Goal: Communication & Community: Answer question/provide support

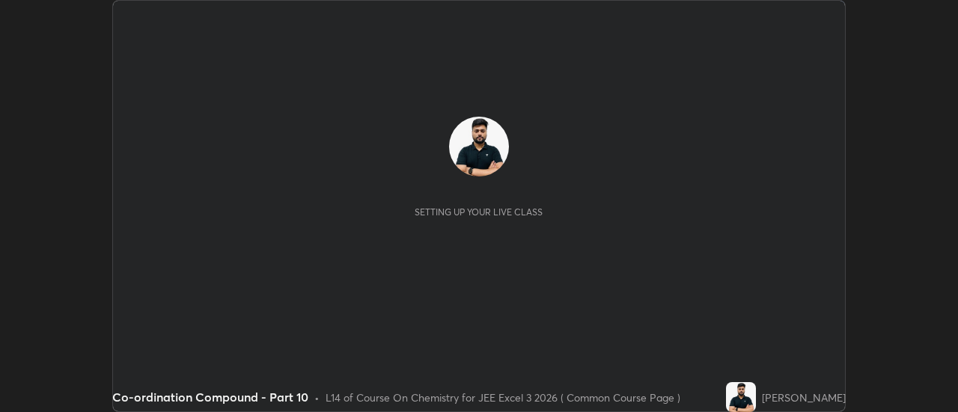
scroll to position [412, 957]
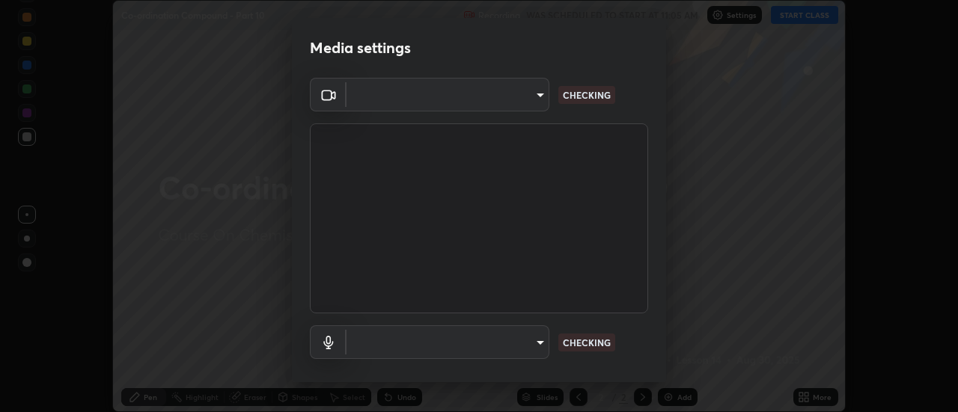
type input "e2aa400b7bb40988937289f1826270d99bb774d75893401bafd8ee5ef144e594"
type input "default"
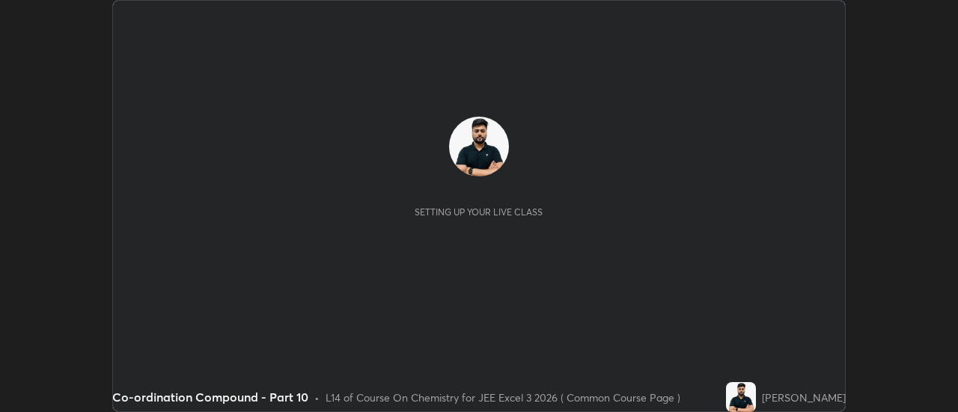
scroll to position [412, 957]
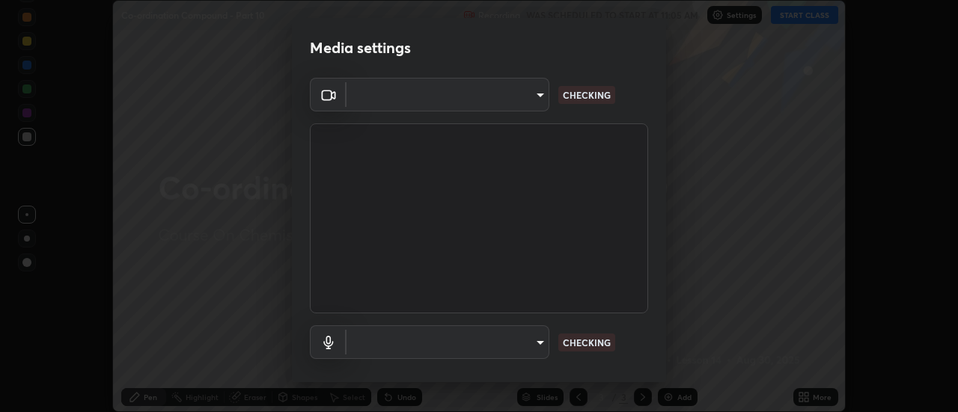
type input "e2aa400b7bb40988937289f1826270d99bb774d75893401bafd8ee5ef144e594"
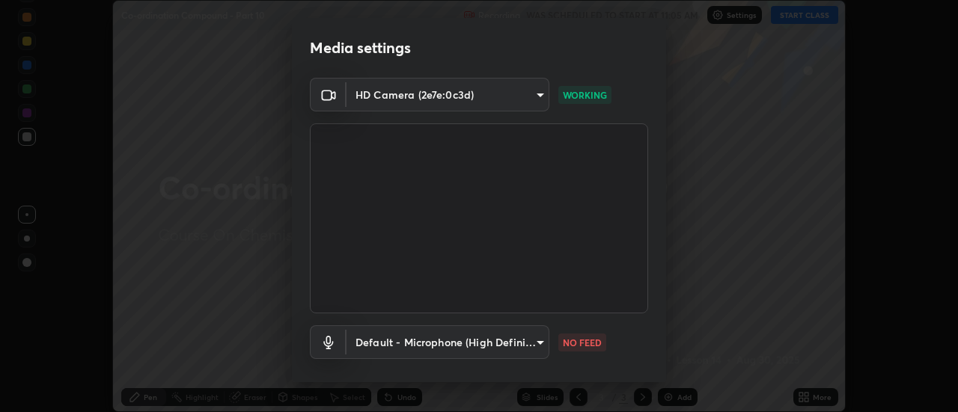
click at [450, 342] on body "Erase all Co-ordination Compound - Part 10 Recording WAS SCHEDULED TO START AT …" at bounding box center [479, 206] width 958 height 412
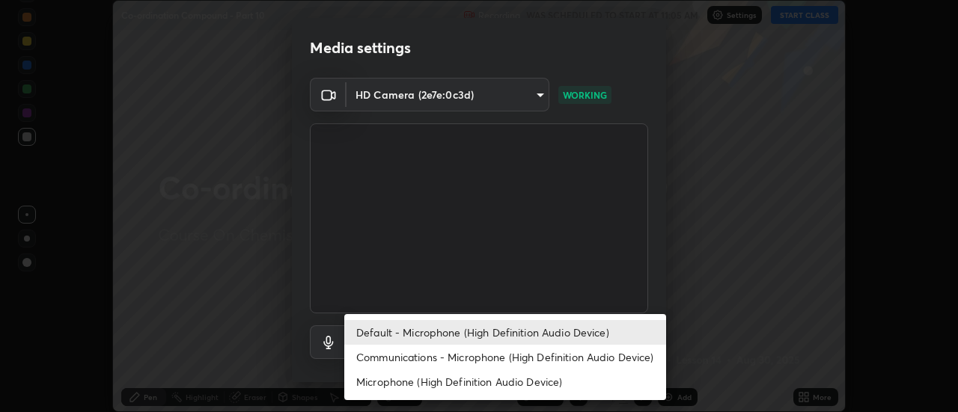
click at [410, 360] on li "Communications - Microphone (High Definition Audio Device)" at bounding box center [505, 357] width 322 height 25
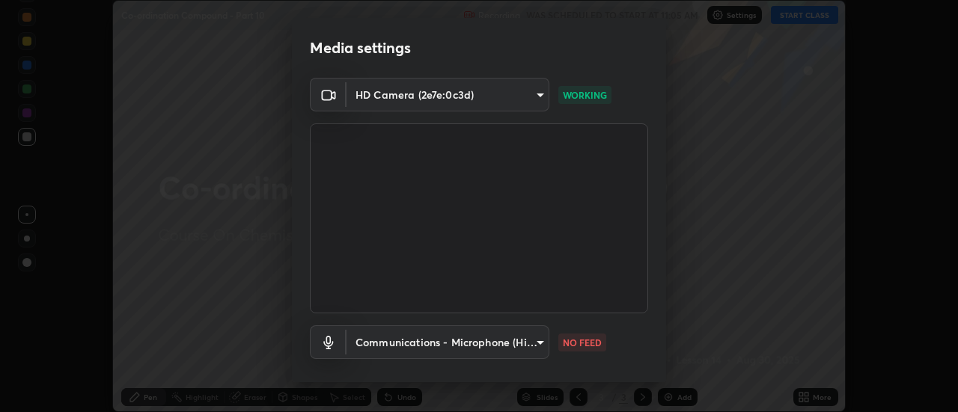
click at [415, 343] on body "Erase all Co-ordination Compound - Part 10 Recording WAS SCHEDULED TO START AT …" at bounding box center [479, 206] width 958 height 412
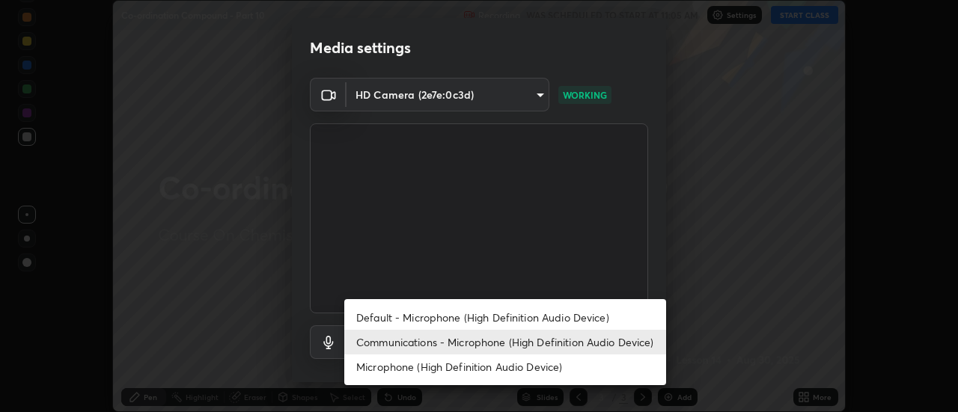
click at [398, 315] on li "Default - Microphone (High Definition Audio Device)" at bounding box center [505, 317] width 322 height 25
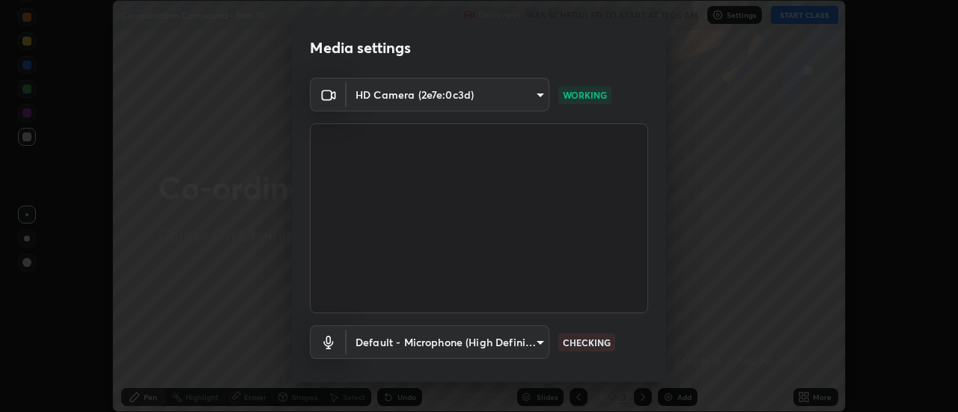
type input "default"
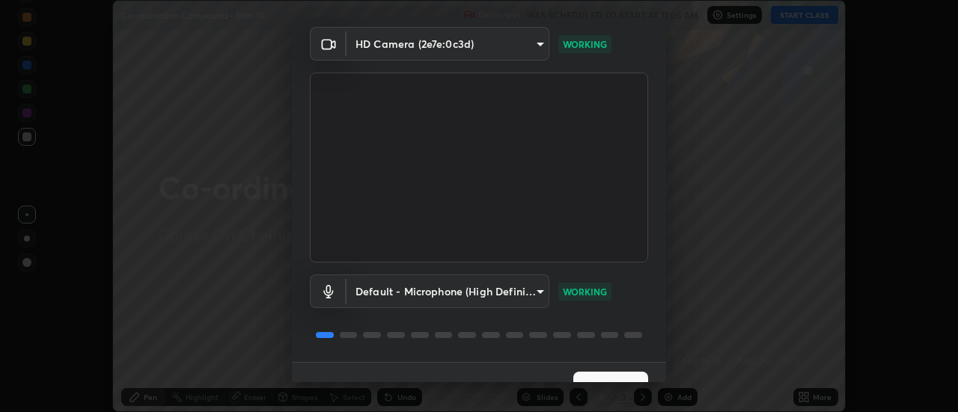
scroll to position [79, 0]
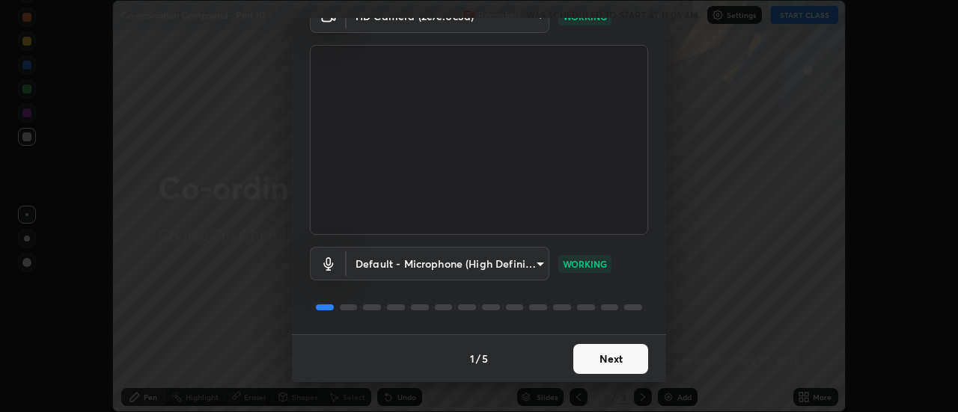
click at [612, 364] on button "Next" at bounding box center [610, 359] width 75 height 30
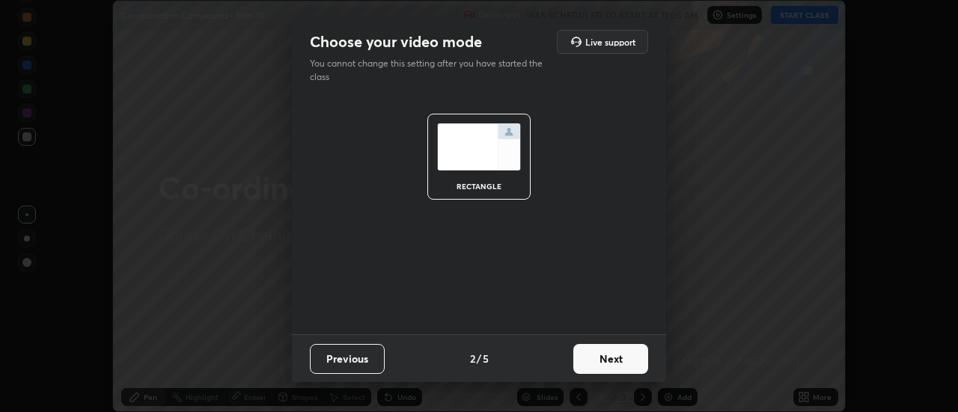
scroll to position [0, 0]
click at [623, 366] on button "Next" at bounding box center [610, 359] width 75 height 30
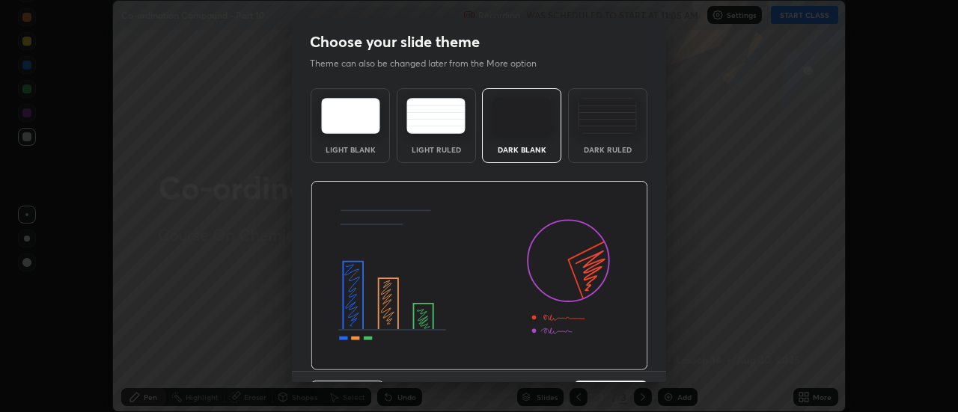
scroll to position [37, 0]
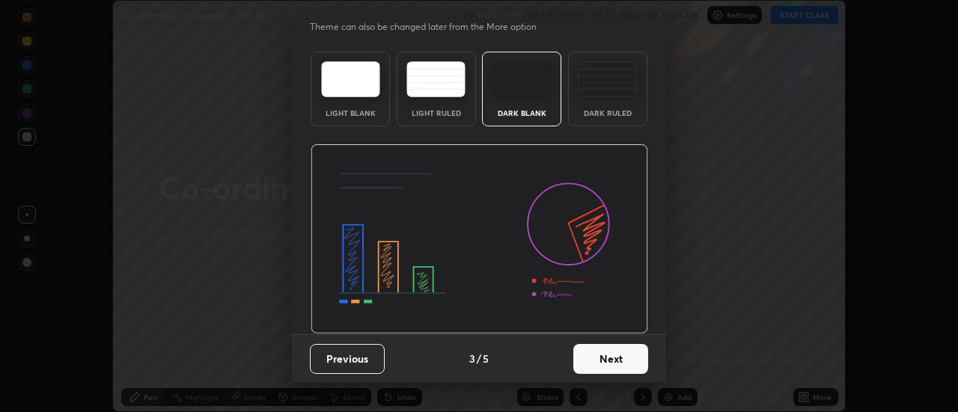
click at [629, 360] on button "Next" at bounding box center [610, 359] width 75 height 30
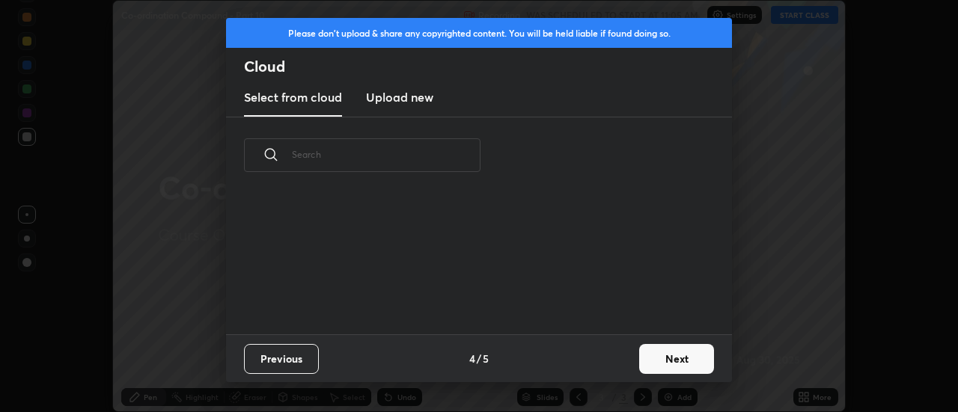
scroll to position [0, 0]
click at [666, 366] on button "Next" at bounding box center [676, 359] width 75 height 30
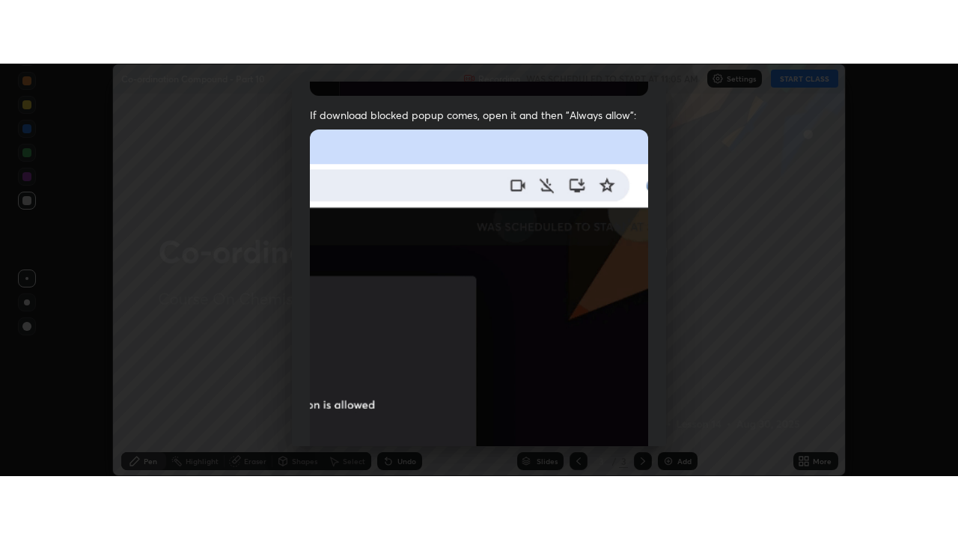
scroll to position [384, 0]
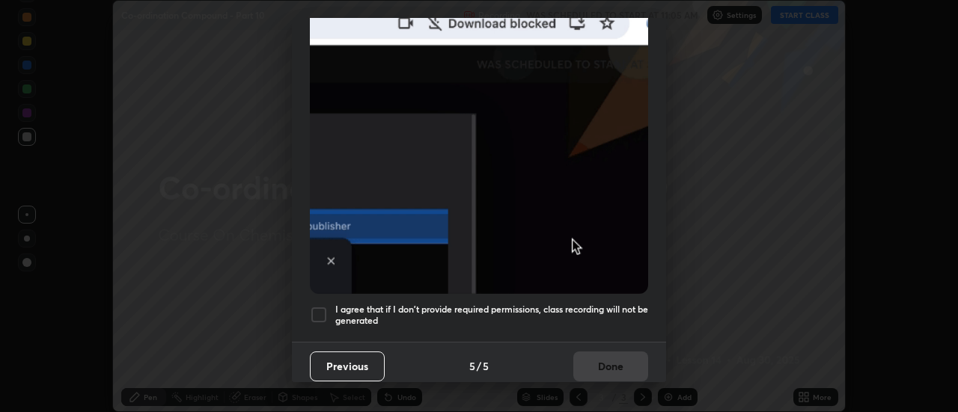
click at [312, 312] on div at bounding box center [319, 315] width 18 height 18
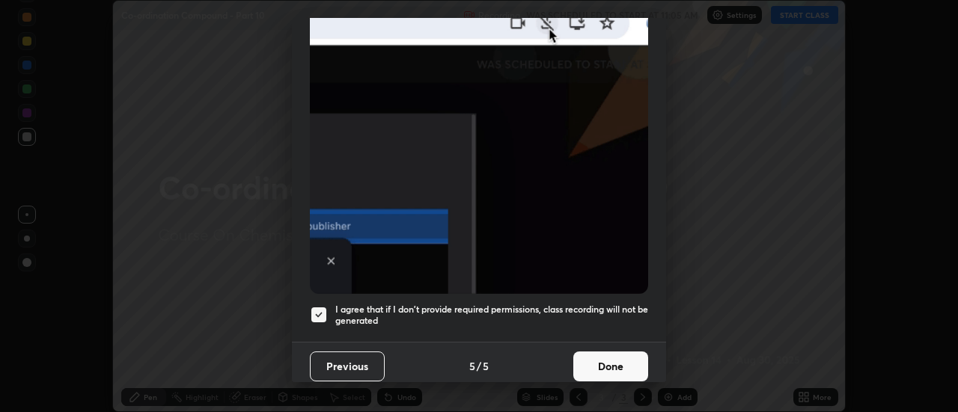
click at [606, 358] on button "Done" at bounding box center [610, 367] width 75 height 30
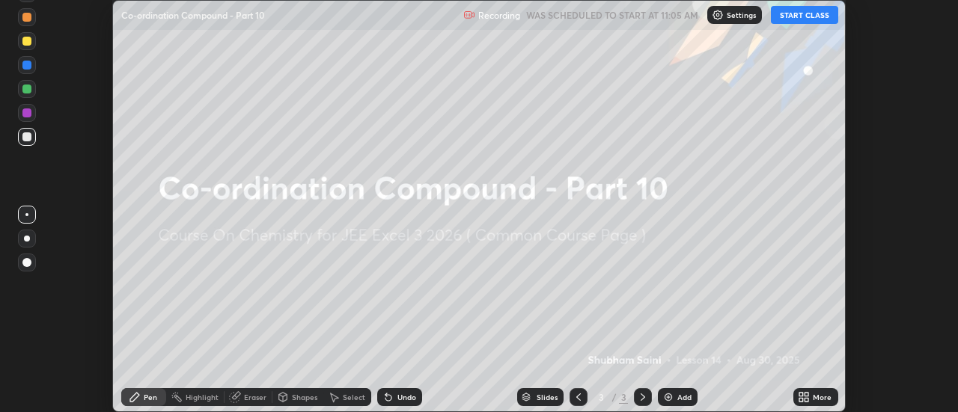
click at [807, 394] on icon at bounding box center [807, 395] width 4 height 4
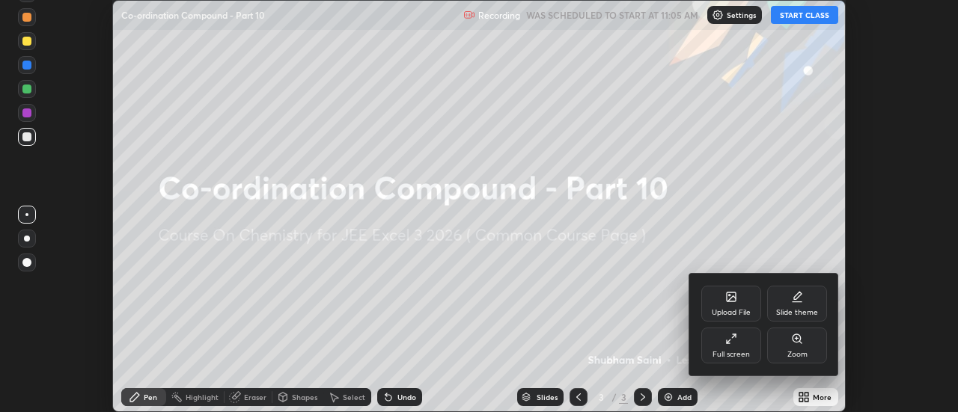
click at [731, 346] on div "Full screen" at bounding box center [731, 346] width 60 height 36
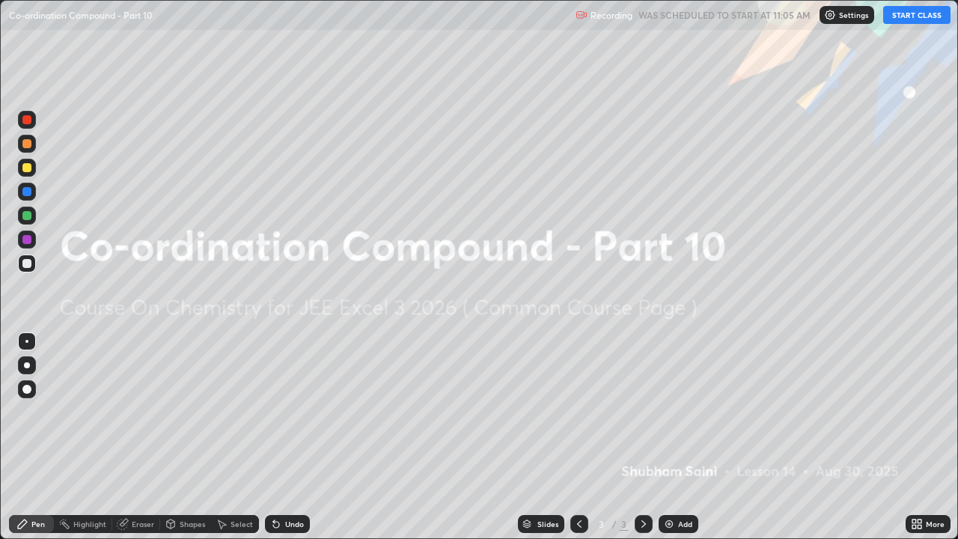
scroll to position [539, 958]
click at [923, 16] on button "START CLASS" at bounding box center [916, 15] width 67 height 18
click at [674, 412] on div "Add" at bounding box center [679, 524] width 40 height 18
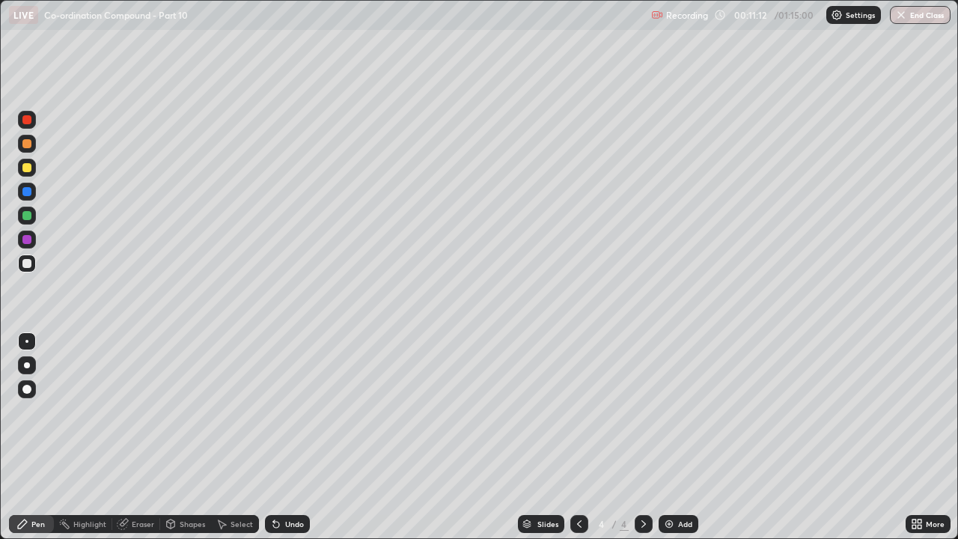
click at [30, 370] on div at bounding box center [27, 365] width 18 height 18
click at [25, 170] on div at bounding box center [26, 167] width 9 height 9
click at [26, 174] on div at bounding box center [27, 168] width 18 height 18
click at [19, 189] on div at bounding box center [27, 192] width 18 height 18
click at [28, 169] on div at bounding box center [26, 167] width 9 height 9
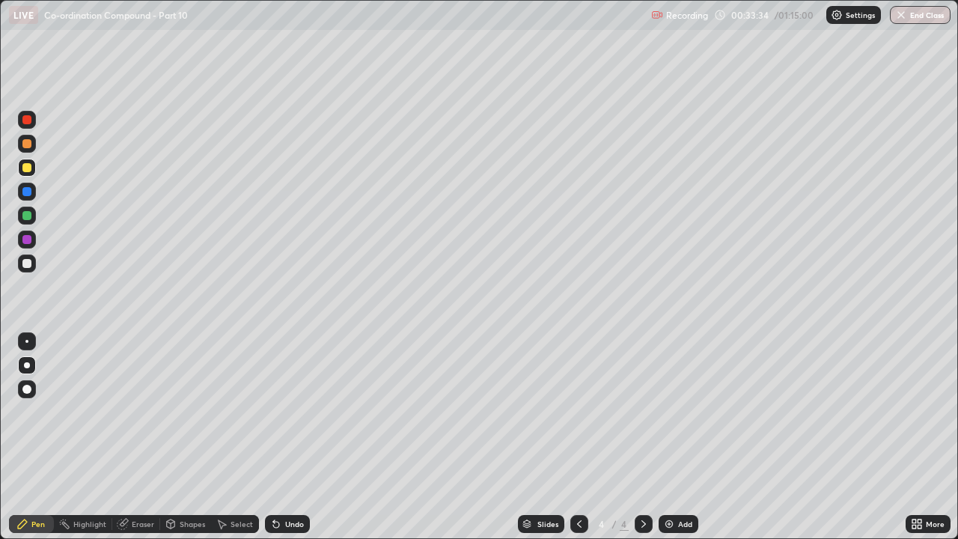
click at [186, 412] on div "Shapes" at bounding box center [185, 524] width 51 height 18
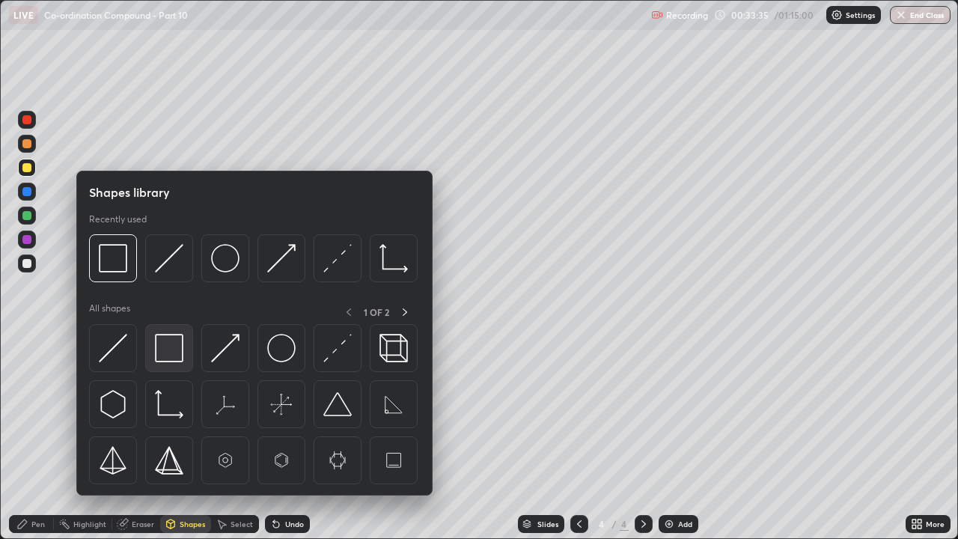
click at [172, 352] on img at bounding box center [169, 348] width 28 height 28
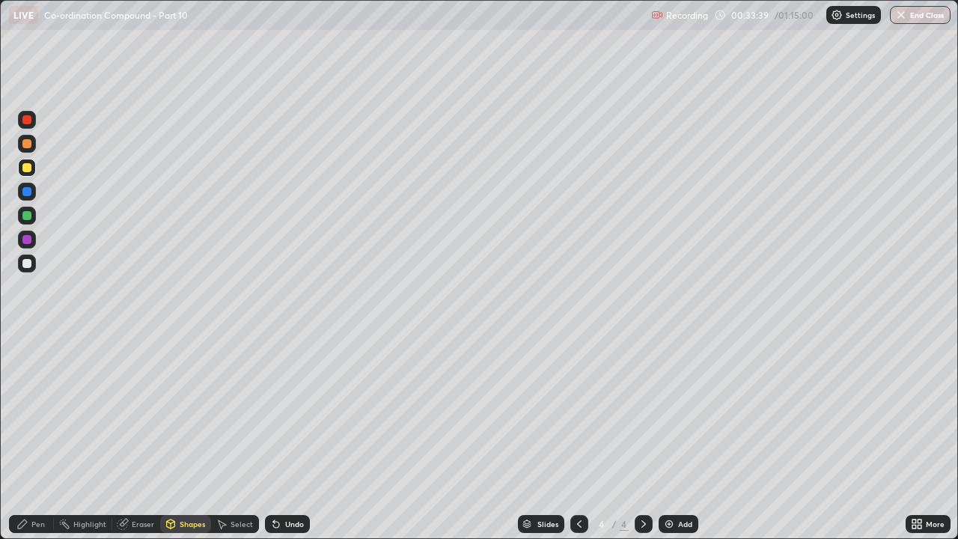
click at [36, 412] on div "Pen" at bounding box center [37, 523] width 13 height 7
click at [33, 263] on div at bounding box center [27, 263] width 18 height 18
click at [299, 412] on div "Undo" at bounding box center [287, 524] width 45 height 18
click at [28, 219] on div at bounding box center [26, 215] width 9 height 9
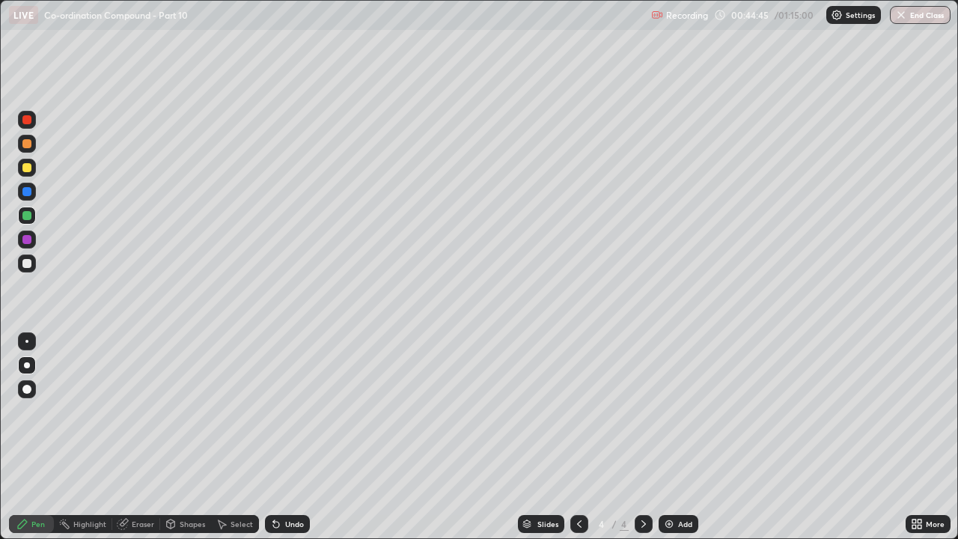
click at [137, 412] on div "Eraser" at bounding box center [136, 524] width 48 height 18
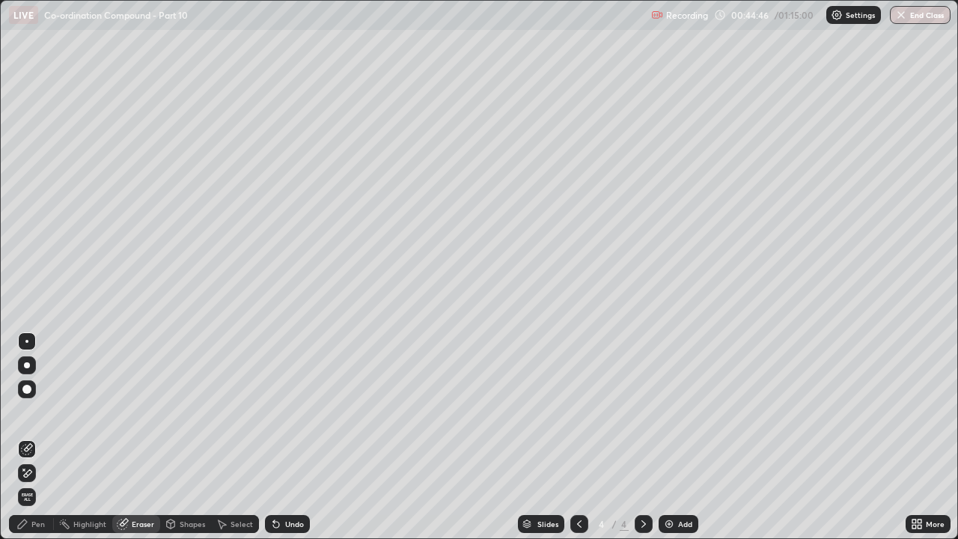
click at [24, 412] on icon at bounding box center [27, 473] width 12 height 13
click at [29, 412] on div "Pen" at bounding box center [31, 524] width 45 height 18
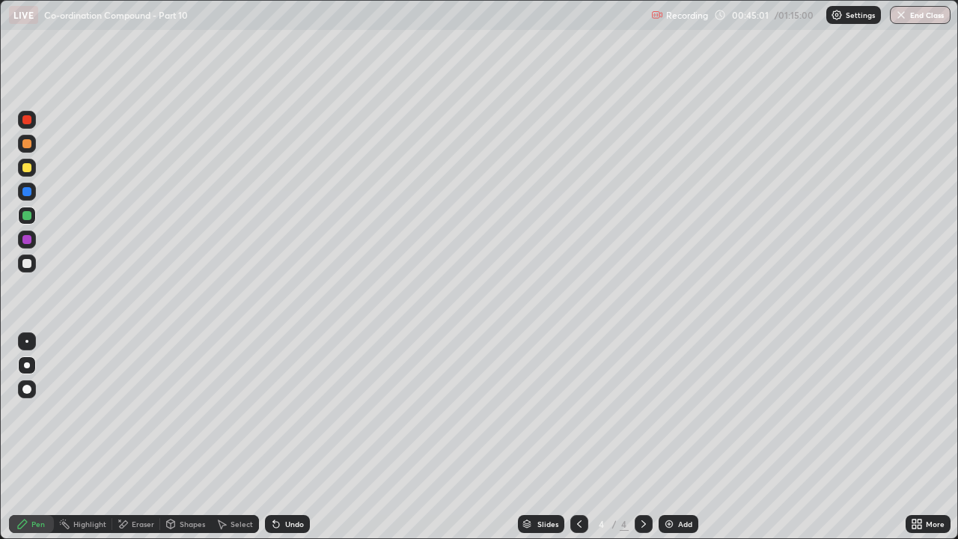
click at [25, 265] on div at bounding box center [26, 263] width 9 height 9
click at [679, 412] on div "Add" at bounding box center [685, 523] width 14 height 7
click at [578, 412] on icon at bounding box center [579, 524] width 12 height 12
click at [293, 412] on div "Undo" at bounding box center [294, 523] width 19 height 7
click at [302, 412] on div "Undo" at bounding box center [287, 524] width 45 height 18
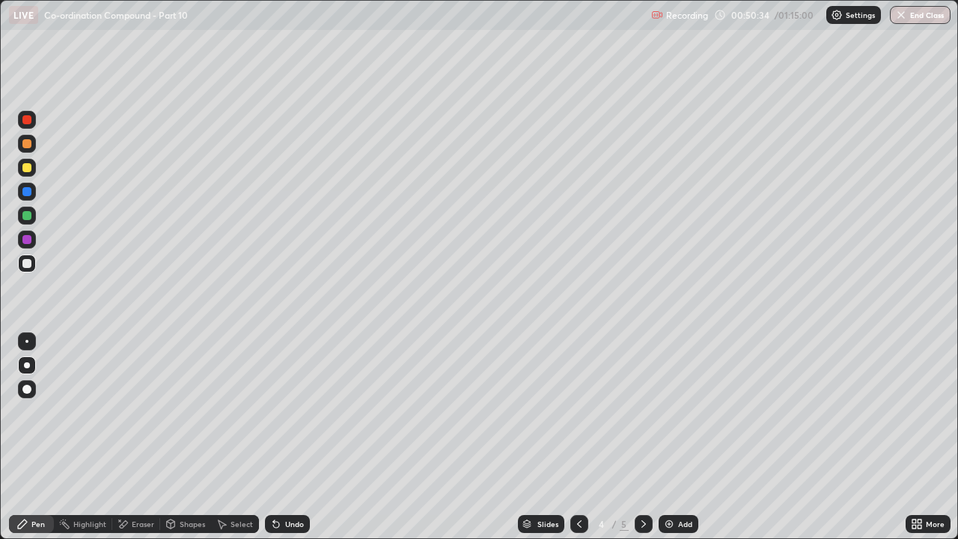
click at [305, 412] on div "Undo" at bounding box center [287, 524] width 45 height 18
click at [297, 412] on div "Undo" at bounding box center [287, 524] width 45 height 18
click at [291, 412] on div "Undo" at bounding box center [287, 524] width 45 height 18
click at [294, 412] on div "Undo" at bounding box center [287, 524] width 45 height 18
click at [302, 412] on div "Undo" at bounding box center [287, 524] width 45 height 18
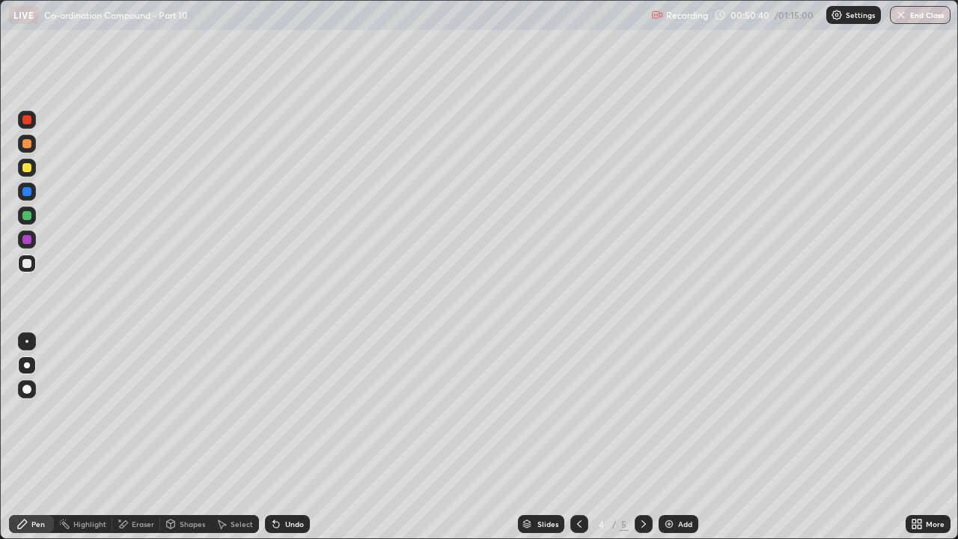
click at [299, 412] on div "Undo" at bounding box center [294, 523] width 19 height 7
click at [642, 412] on icon at bounding box center [644, 524] width 12 height 12
click at [31, 216] on div at bounding box center [26, 215] width 9 height 9
click at [30, 171] on div at bounding box center [26, 167] width 9 height 9
click at [27, 144] on div at bounding box center [26, 143] width 9 height 9
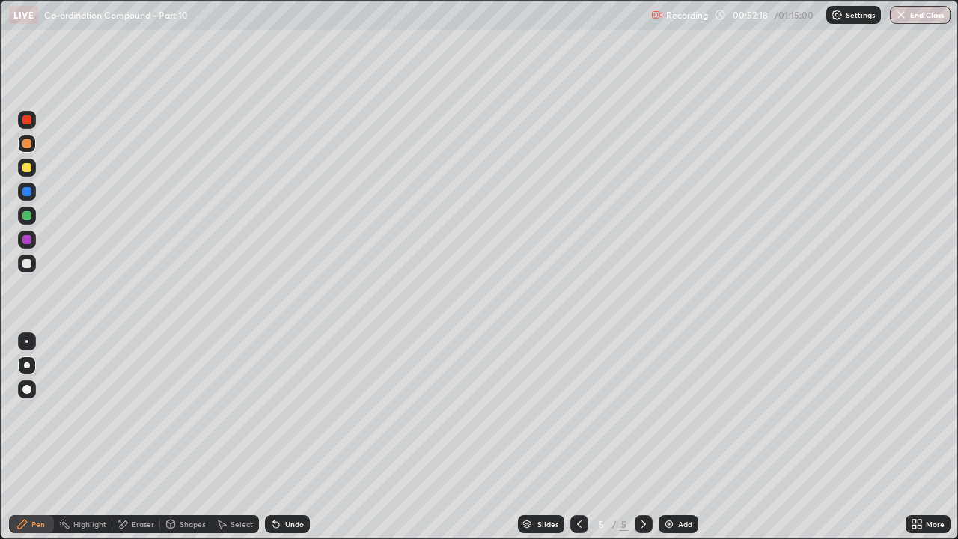
click at [281, 412] on div "Undo" at bounding box center [287, 524] width 45 height 18
click at [34, 192] on div at bounding box center [27, 192] width 18 height 18
click at [285, 412] on div "Undo" at bounding box center [294, 523] width 19 height 7
click at [292, 412] on div "Undo" at bounding box center [294, 523] width 19 height 7
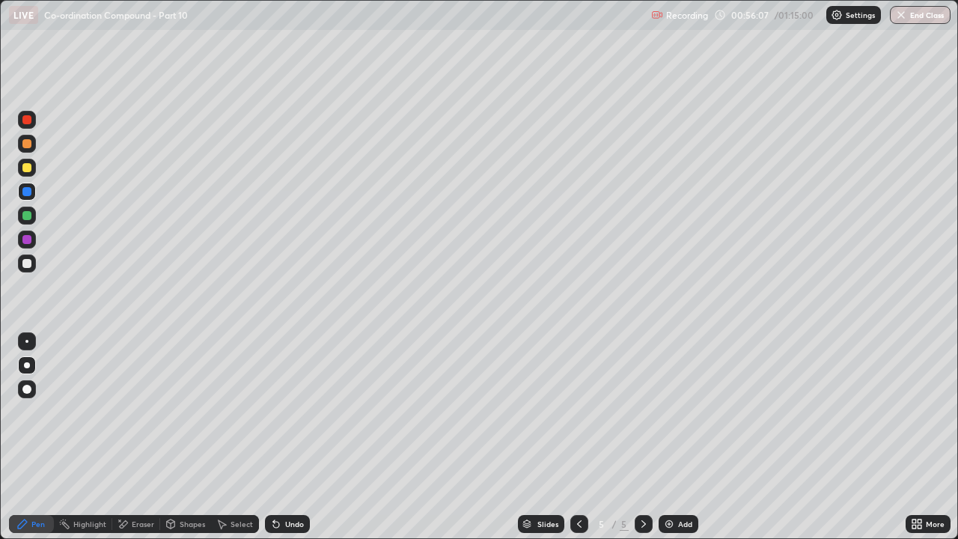
click at [185, 412] on div "Shapes" at bounding box center [192, 523] width 25 height 7
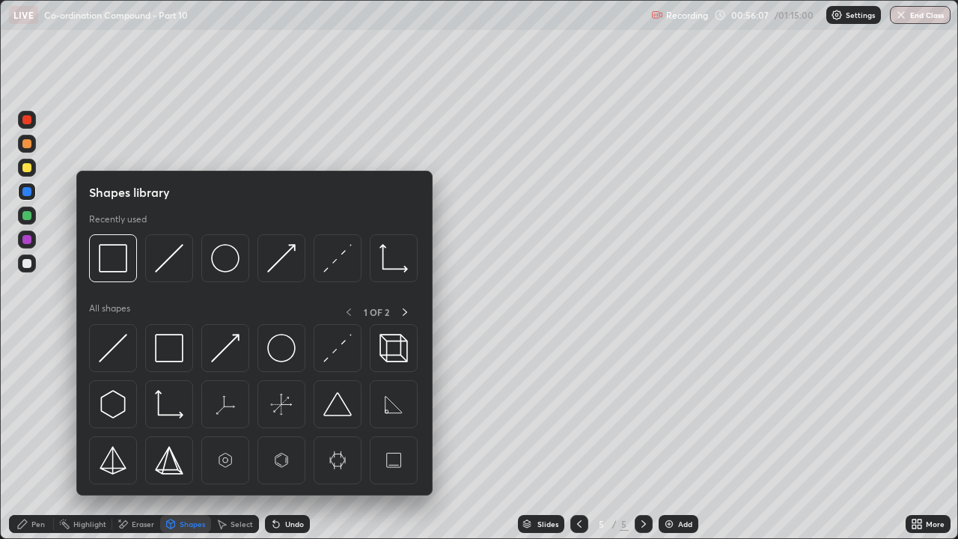
click at [132, 412] on div "Eraser" at bounding box center [143, 523] width 22 height 7
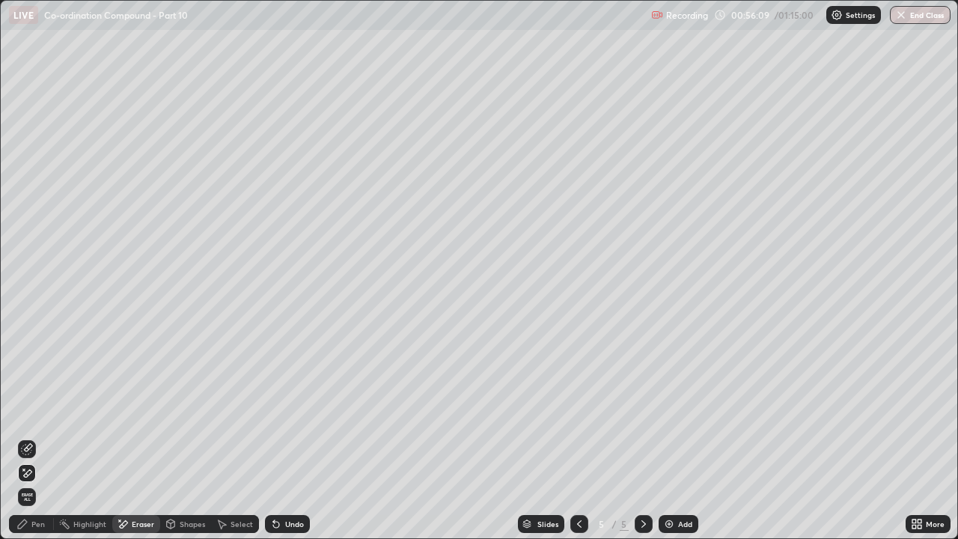
click at [34, 412] on div "Pen" at bounding box center [31, 524] width 45 height 18
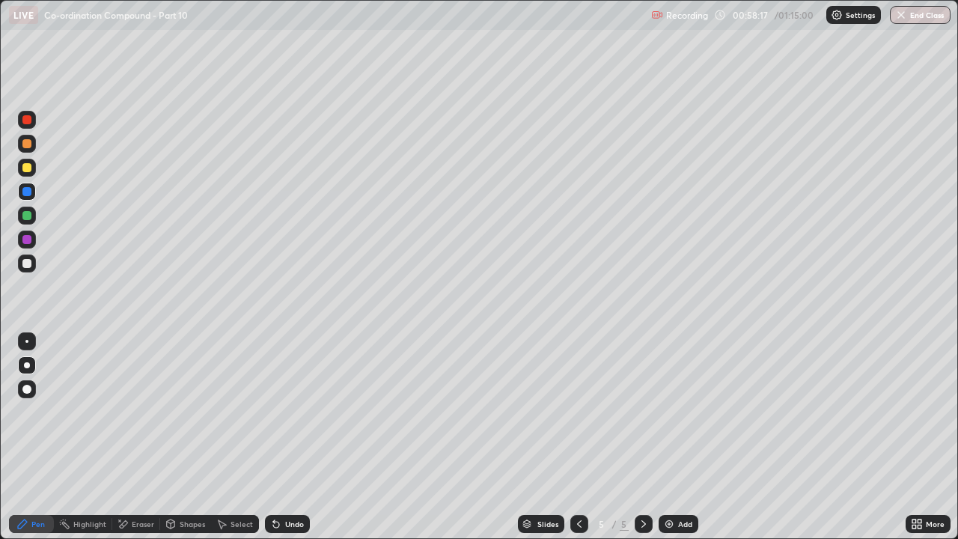
click at [146, 412] on div "Eraser" at bounding box center [143, 523] width 22 height 7
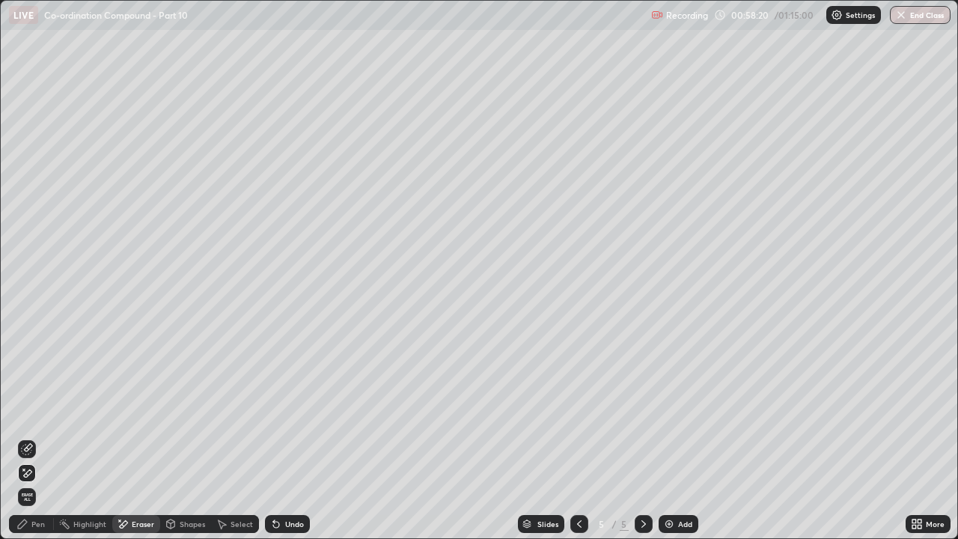
click at [673, 412] on img at bounding box center [669, 524] width 12 height 12
click at [31, 412] on div "Pen" at bounding box center [37, 523] width 13 height 7
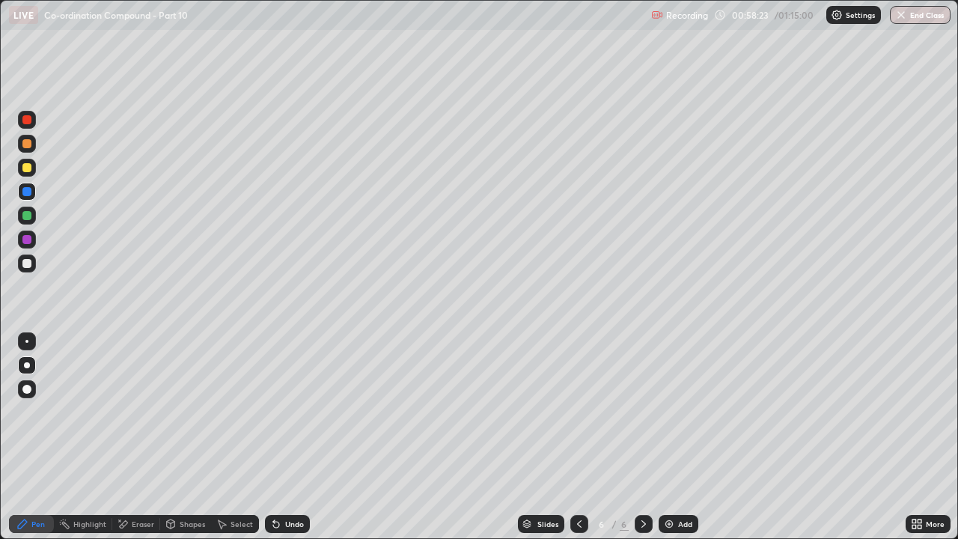
click at [28, 266] on div at bounding box center [26, 263] width 9 height 9
click at [25, 168] on div at bounding box center [26, 167] width 9 height 9
click at [578, 412] on icon at bounding box center [579, 524] width 12 height 12
click at [681, 412] on div "Add" at bounding box center [685, 523] width 14 height 7
click at [635, 412] on div at bounding box center [644, 524] width 18 height 18
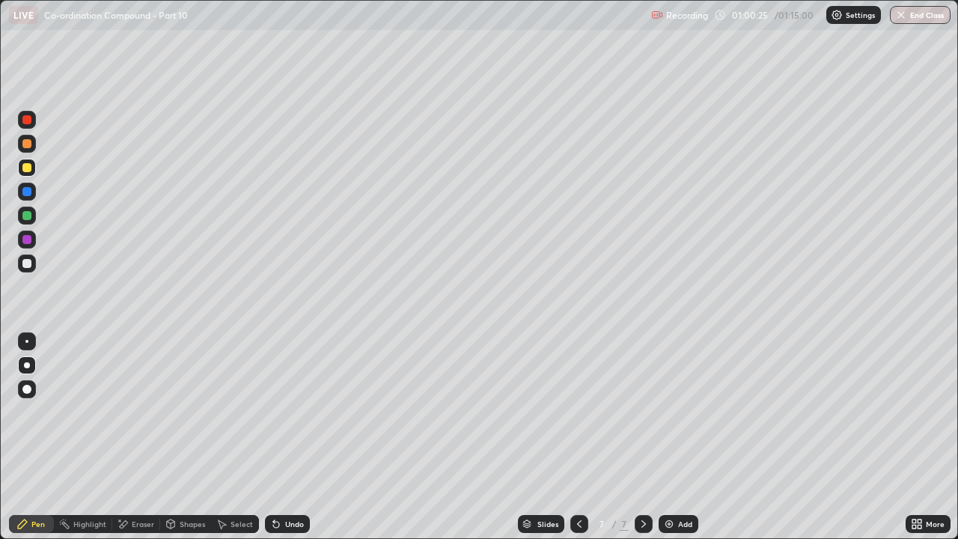
click at [187, 412] on div "Shapes" at bounding box center [192, 523] width 25 height 7
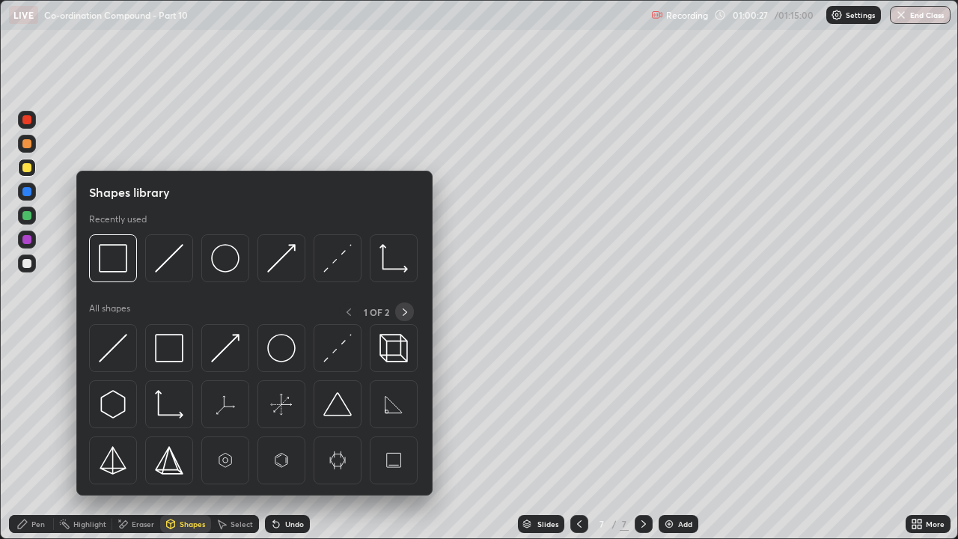
click at [403, 314] on icon at bounding box center [405, 312] width 12 height 12
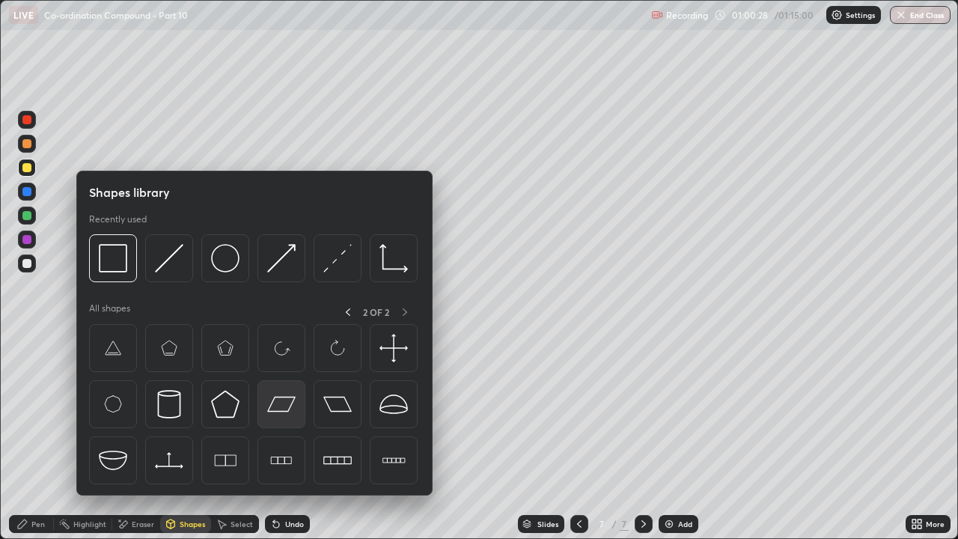
click at [290, 412] on img at bounding box center [281, 404] width 28 height 28
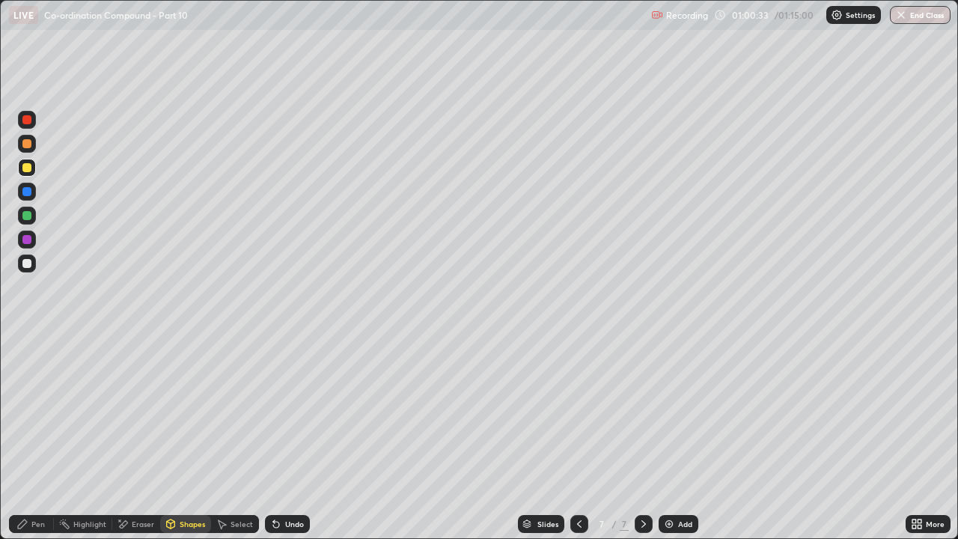
click at [24, 261] on div at bounding box center [26, 263] width 9 height 9
click at [28, 412] on div "Pen" at bounding box center [31, 524] width 45 height 18
click at [191, 412] on div "Shapes" at bounding box center [192, 523] width 25 height 7
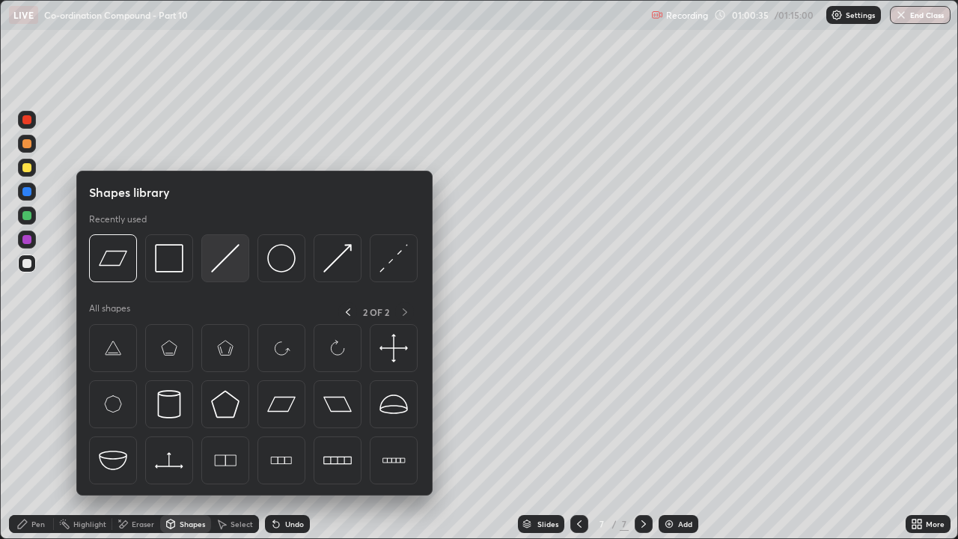
click at [227, 265] on img at bounding box center [225, 258] width 28 height 28
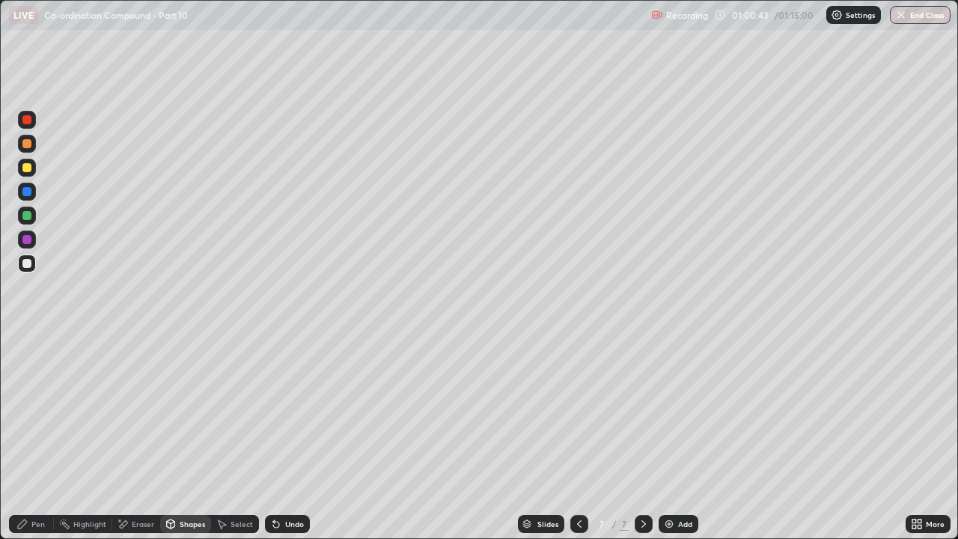
click at [29, 412] on div "Pen" at bounding box center [31, 524] width 45 height 18
click at [29, 242] on div at bounding box center [26, 239] width 9 height 9
click at [30, 236] on div at bounding box center [26, 239] width 9 height 9
click at [27, 341] on div at bounding box center [26, 341] width 3 height 3
click at [186, 412] on div "Shapes" at bounding box center [192, 523] width 25 height 7
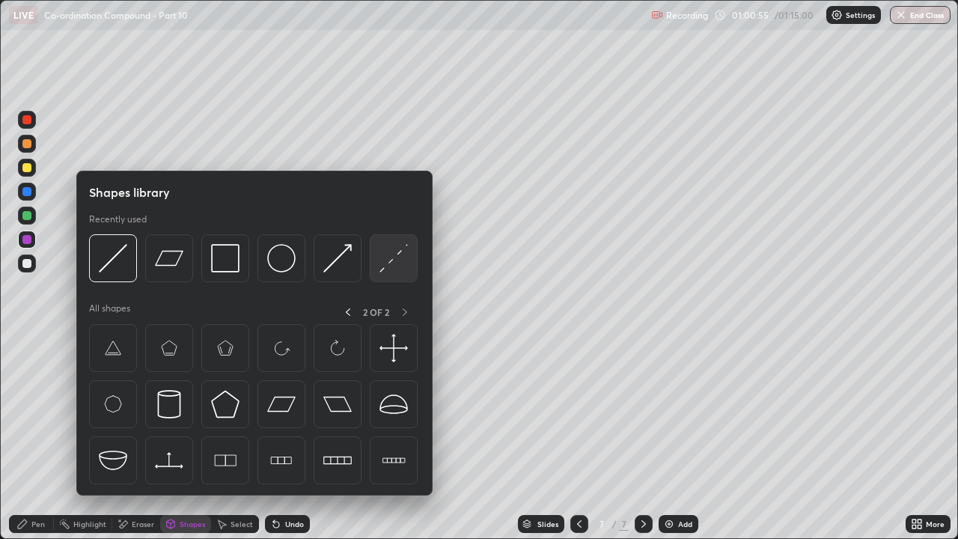
click at [395, 263] on img at bounding box center [393, 258] width 28 height 28
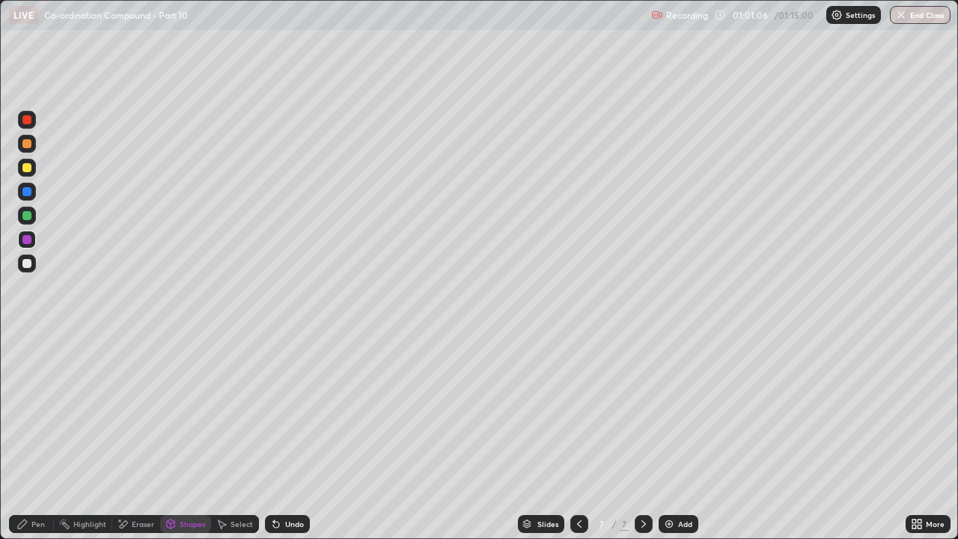
click at [286, 412] on div "Undo" at bounding box center [287, 524] width 45 height 18
click at [29, 215] on div at bounding box center [26, 215] width 9 height 9
click at [192, 412] on div "Shapes" at bounding box center [192, 523] width 25 height 7
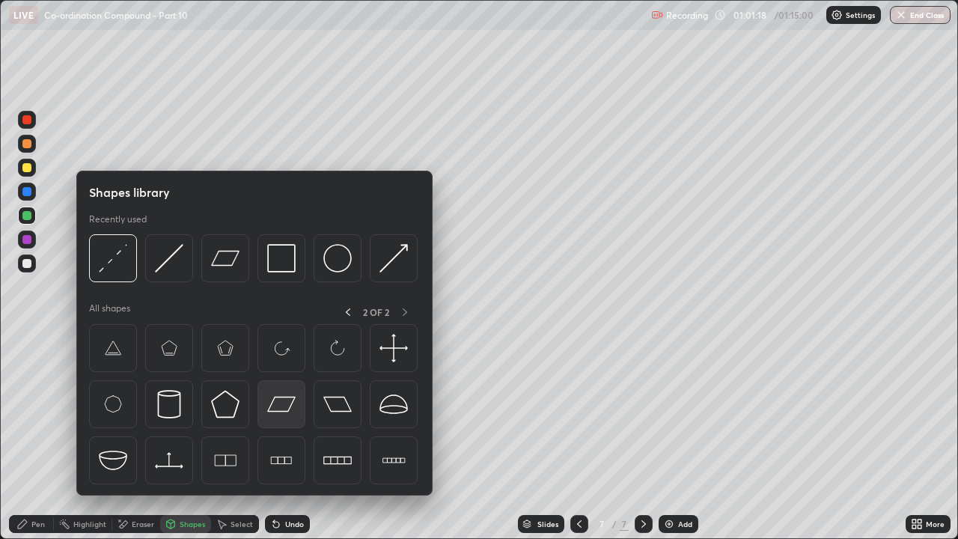
click at [287, 406] on img at bounding box center [281, 404] width 28 height 28
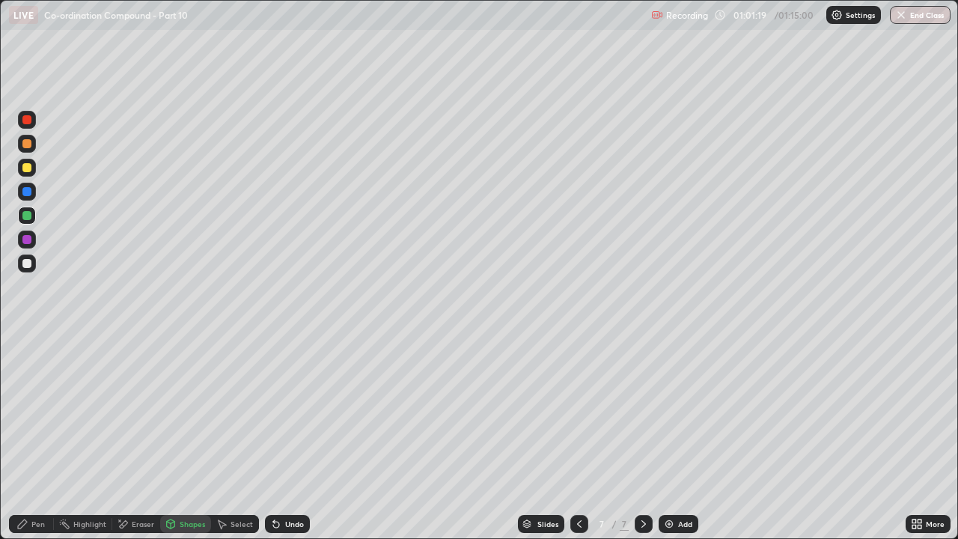
click at [34, 412] on div "Pen" at bounding box center [37, 523] width 13 height 7
click at [31, 266] on div at bounding box center [26, 263] width 9 height 9
click at [290, 412] on div "Undo" at bounding box center [294, 523] width 19 height 7
click at [183, 412] on div "Shapes" at bounding box center [192, 523] width 25 height 7
click at [290, 412] on div "Undo" at bounding box center [294, 523] width 19 height 7
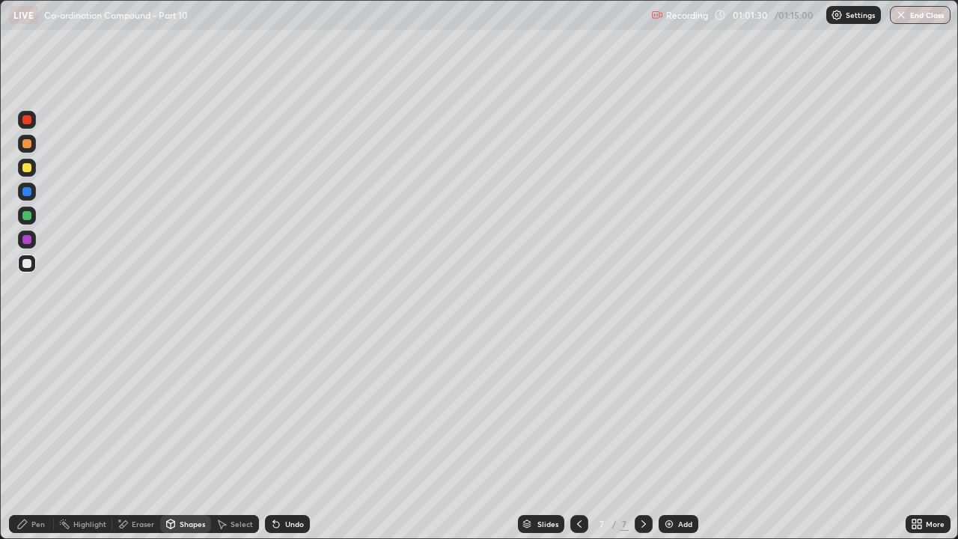
click at [31, 412] on div "Pen" at bounding box center [31, 524] width 45 height 18
click at [33, 259] on div at bounding box center [27, 263] width 18 height 18
click at [21, 222] on div at bounding box center [27, 216] width 18 height 18
click at [26, 264] on div at bounding box center [26, 263] width 9 height 9
click at [27, 365] on div at bounding box center [27, 365] width 6 height 6
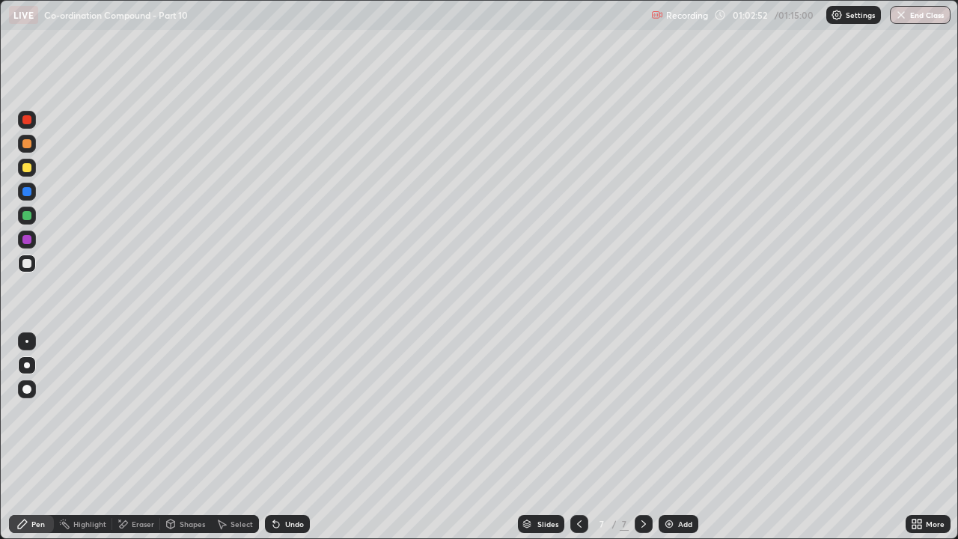
click at [678, 412] on div "Add" at bounding box center [679, 524] width 40 height 18
click at [29, 236] on div at bounding box center [26, 239] width 9 height 9
click at [289, 412] on div "Undo" at bounding box center [287, 524] width 45 height 18
click at [297, 412] on div "Undo" at bounding box center [287, 524] width 45 height 18
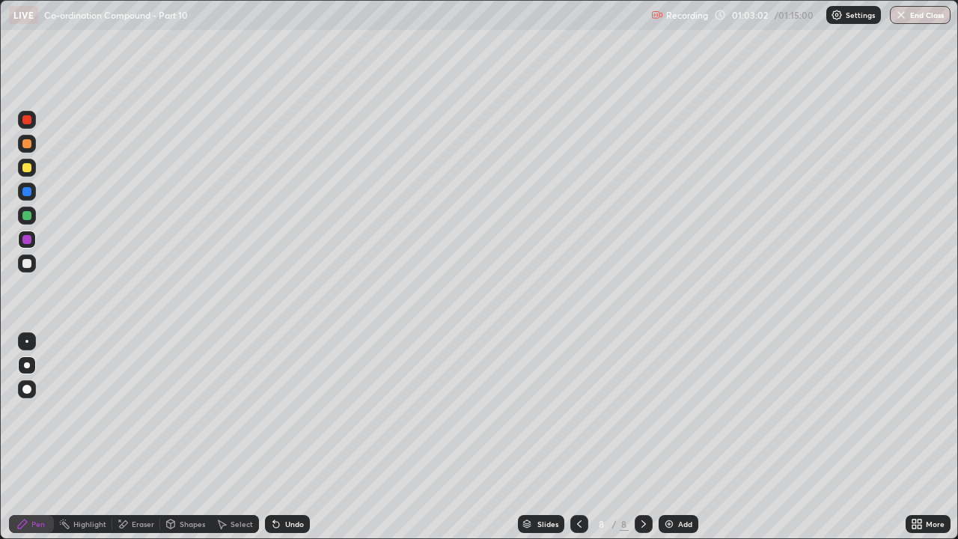
click at [302, 412] on div "Undo" at bounding box center [287, 524] width 45 height 18
click at [28, 168] on div at bounding box center [26, 167] width 9 height 9
click at [298, 412] on div "Undo" at bounding box center [294, 523] width 19 height 7
click at [669, 412] on img at bounding box center [669, 524] width 12 height 12
click at [296, 412] on div "Undo" at bounding box center [294, 523] width 19 height 7
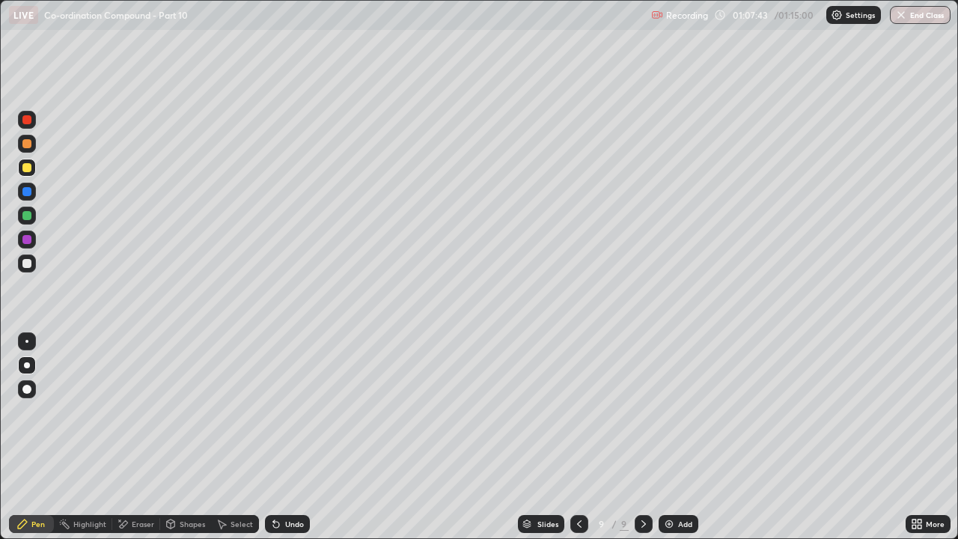
click at [295, 412] on div "Undo" at bounding box center [294, 523] width 19 height 7
click at [578, 412] on icon at bounding box center [579, 524] width 12 height 12
click at [644, 412] on icon at bounding box center [644, 524] width 12 height 12
click at [29, 263] on div at bounding box center [26, 263] width 9 height 9
click at [138, 412] on div "Eraser" at bounding box center [143, 523] width 22 height 7
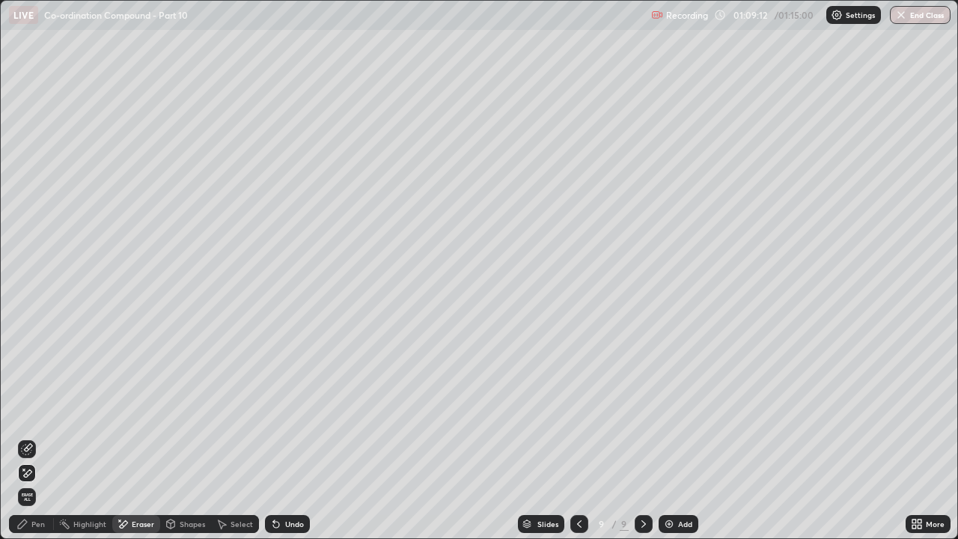
click at [25, 412] on icon at bounding box center [22, 524] width 12 height 12
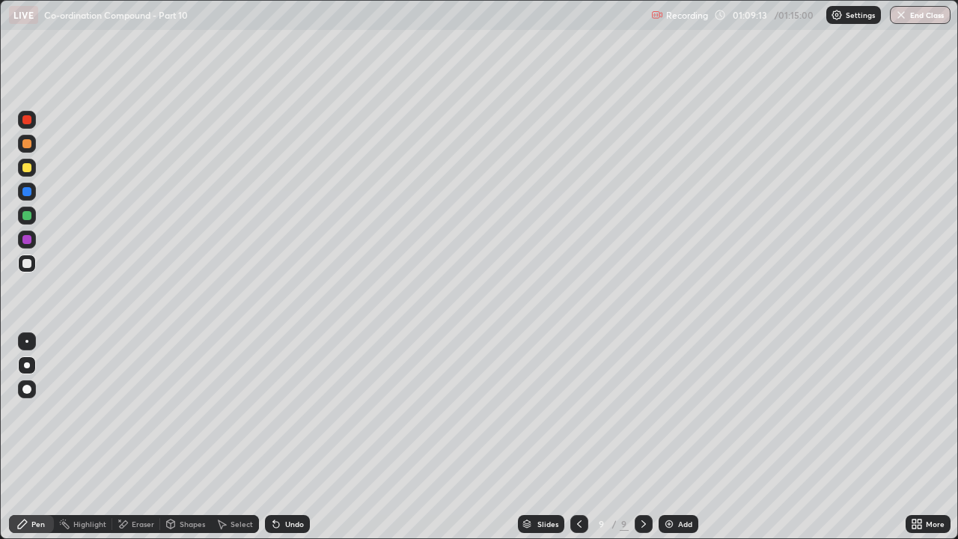
click at [28, 171] on div at bounding box center [26, 167] width 9 height 9
click at [777, 19] on div "/ 01:15:00" at bounding box center [795, 14] width 46 height 9
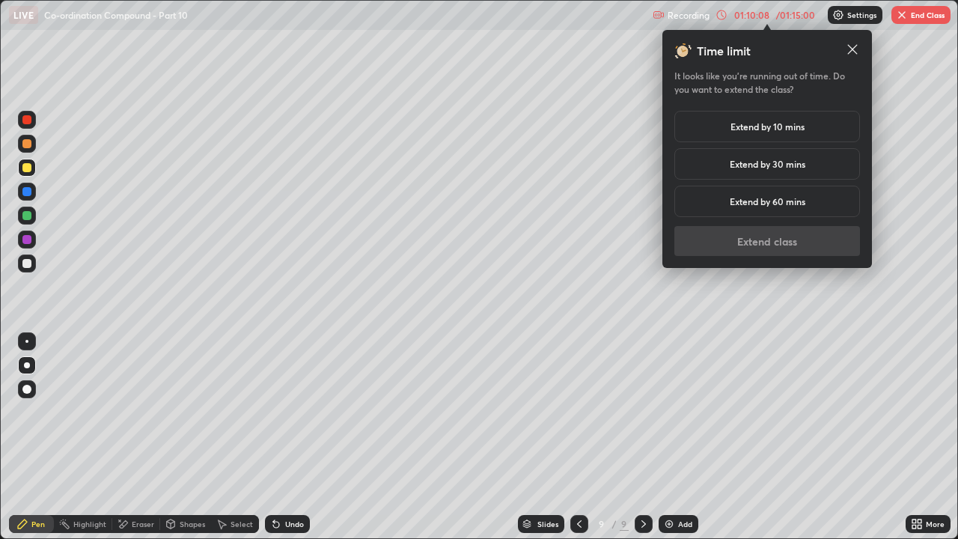
click at [793, 165] on h5 "Extend by 30 mins" at bounding box center [768, 163] width 76 height 13
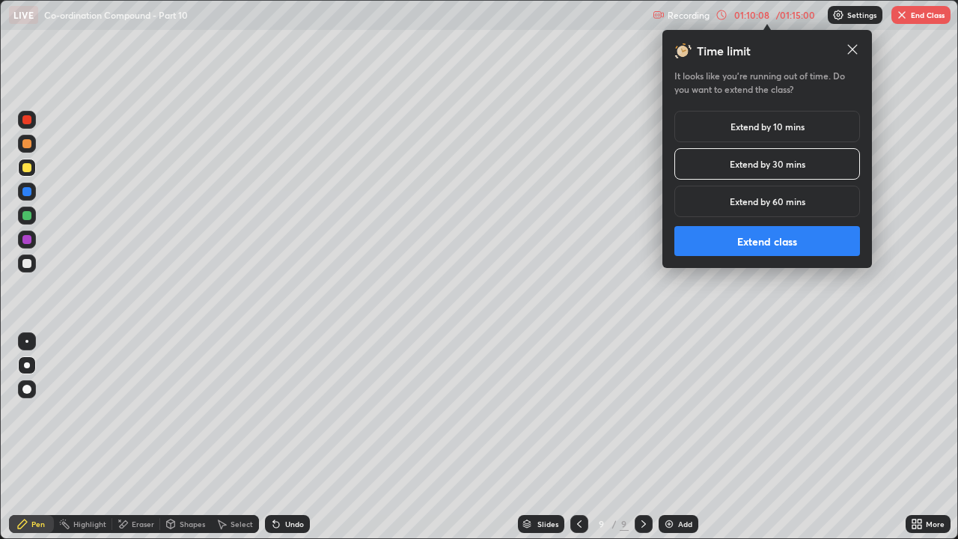
click at [765, 242] on button "Extend class" at bounding box center [767, 241] width 186 height 30
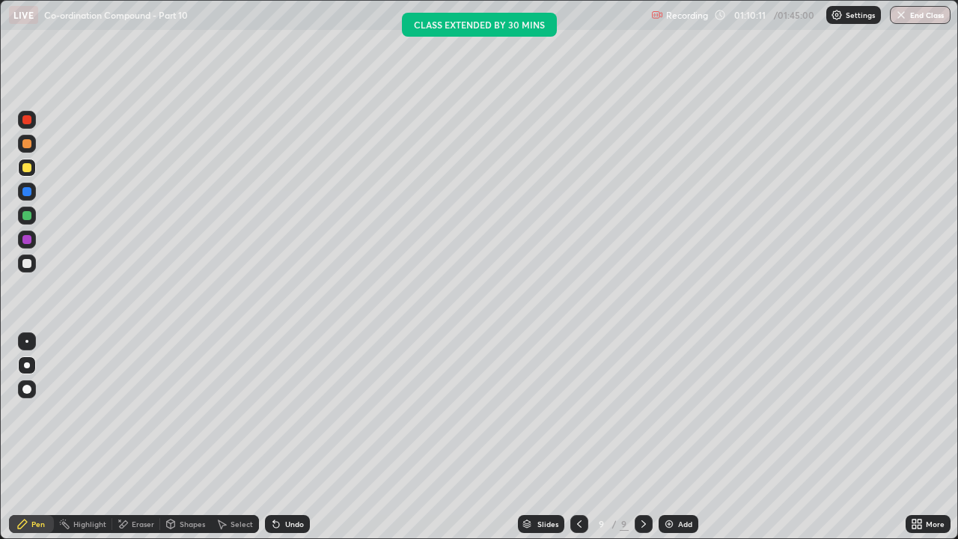
click at [31, 257] on div at bounding box center [27, 263] width 18 height 18
click at [299, 412] on div "Undo" at bounding box center [294, 523] width 19 height 7
click at [301, 412] on div "Undo" at bounding box center [294, 523] width 19 height 7
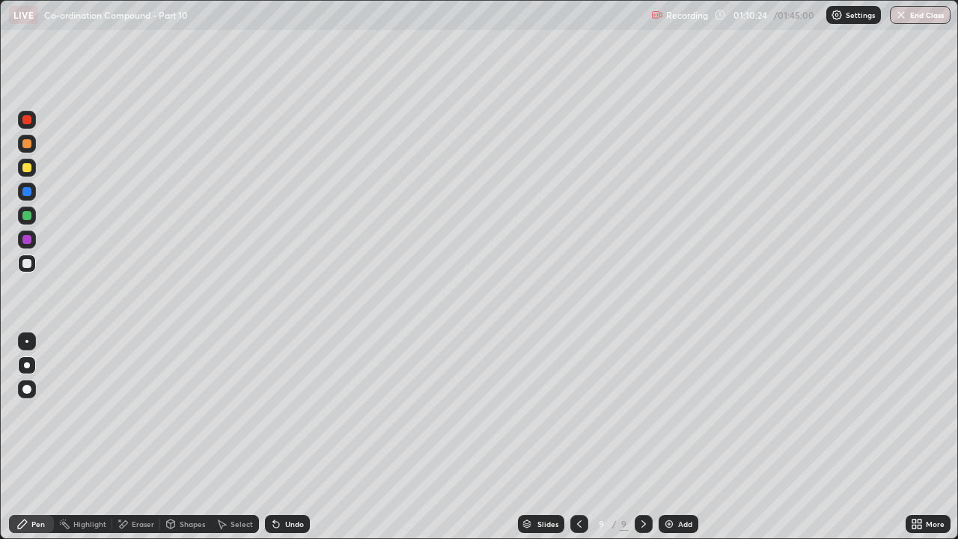
click at [305, 412] on div "Undo" at bounding box center [287, 524] width 45 height 18
click at [132, 412] on div "Eraser" at bounding box center [143, 523] width 22 height 7
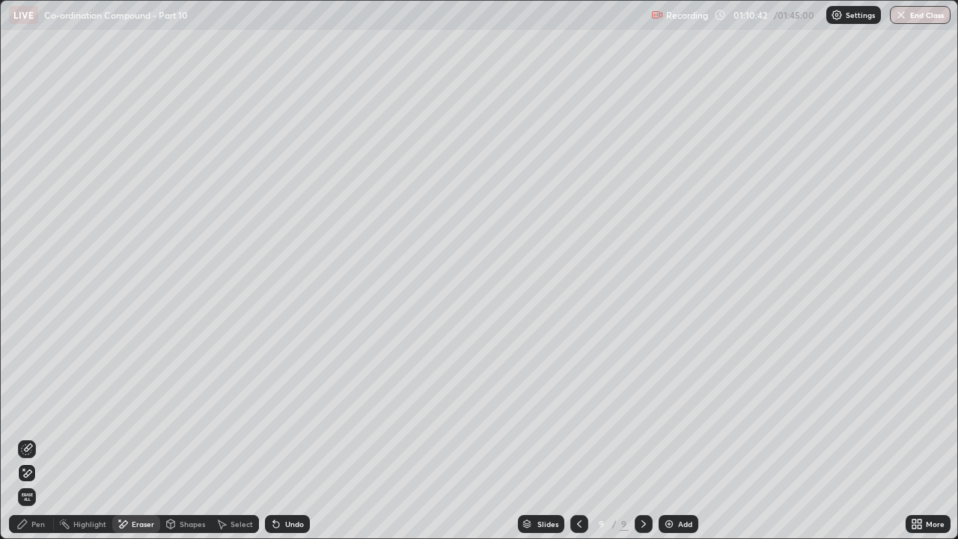
click at [24, 412] on icon at bounding box center [22, 524] width 12 height 12
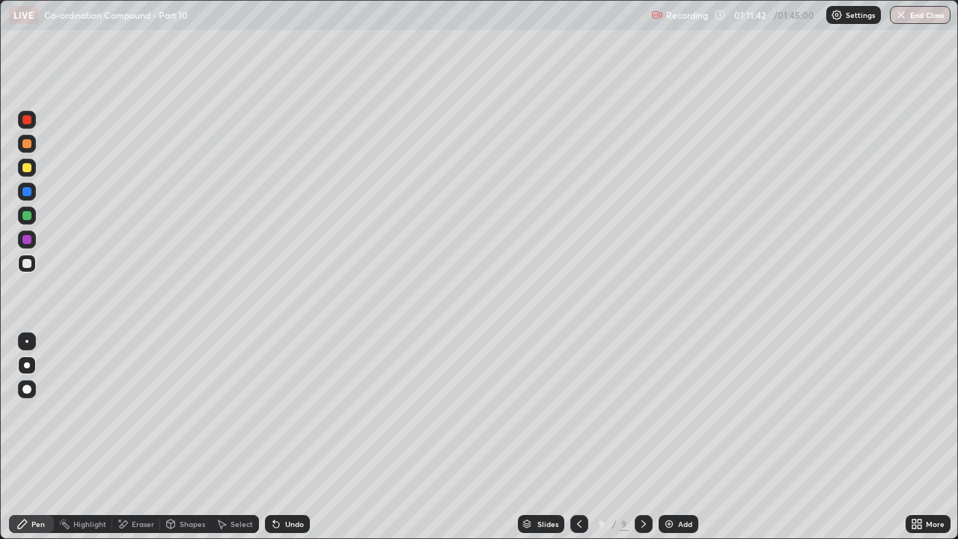
click at [285, 412] on div "Undo" at bounding box center [294, 523] width 19 height 7
click at [287, 412] on div "Undo" at bounding box center [294, 523] width 19 height 7
click at [290, 412] on div "Undo" at bounding box center [294, 523] width 19 height 7
click at [292, 412] on div "Undo" at bounding box center [294, 523] width 19 height 7
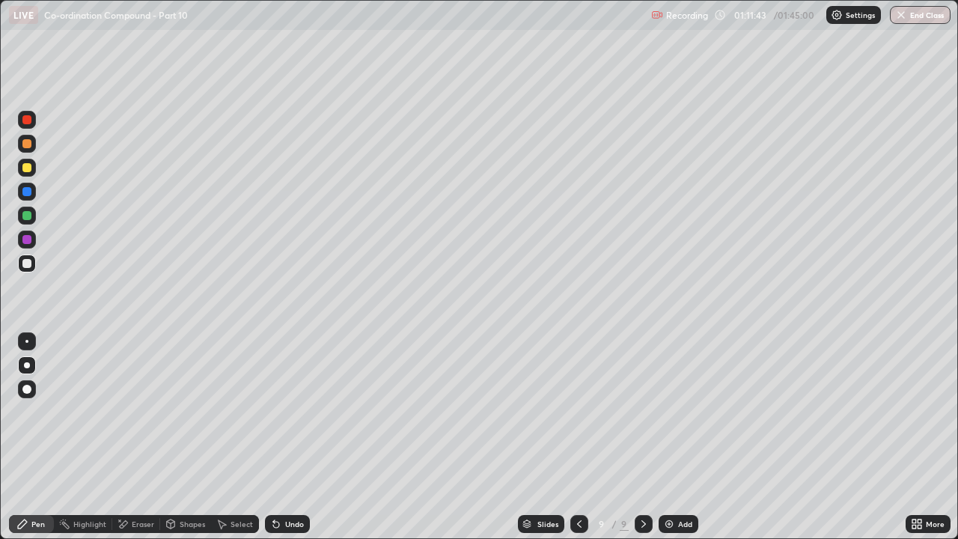
click at [292, 412] on div "Undo" at bounding box center [294, 523] width 19 height 7
click at [291, 412] on div "Undo" at bounding box center [294, 523] width 19 height 7
click at [296, 412] on div "Undo" at bounding box center [294, 523] width 19 height 7
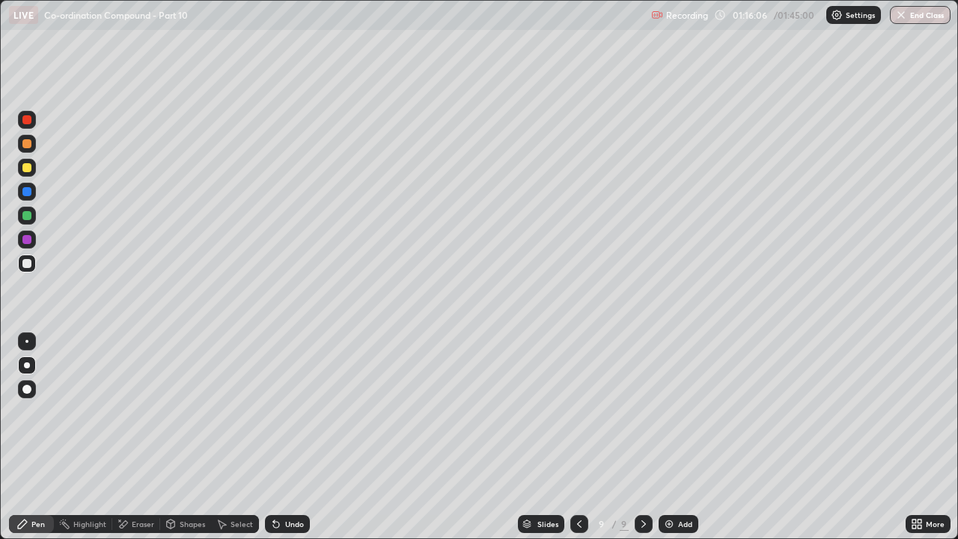
click at [294, 412] on div "Undo" at bounding box center [294, 523] width 19 height 7
click at [291, 412] on div "Undo" at bounding box center [294, 523] width 19 height 7
click at [674, 412] on div "Add" at bounding box center [679, 524] width 40 height 18
click at [302, 412] on div "Undo" at bounding box center [294, 523] width 19 height 7
click at [25, 216] on div at bounding box center [26, 215] width 9 height 9
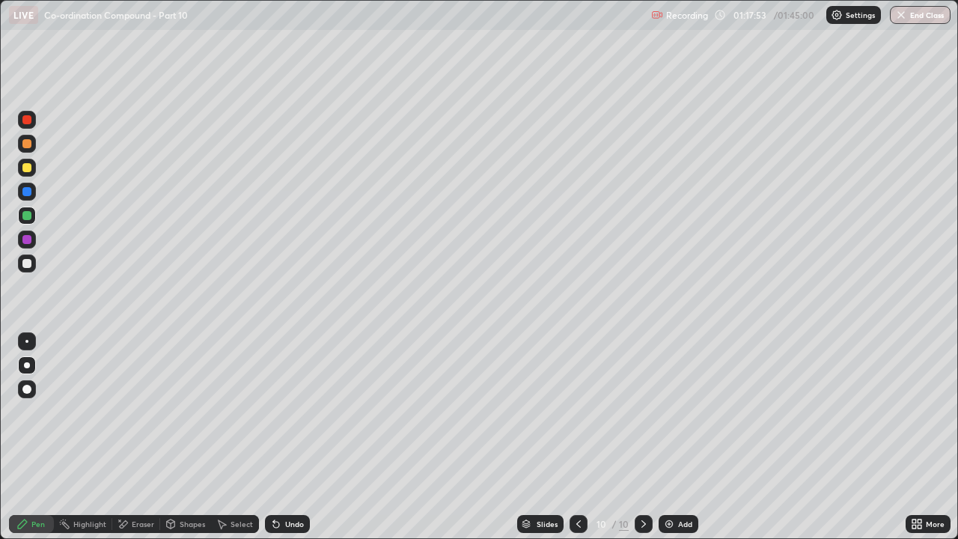
click at [25, 262] on div at bounding box center [26, 263] width 9 height 9
click at [296, 412] on div "Undo" at bounding box center [287, 524] width 45 height 18
click at [298, 412] on div "Undo" at bounding box center [294, 523] width 19 height 7
click at [302, 412] on div "Undo" at bounding box center [287, 524] width 45 height 18
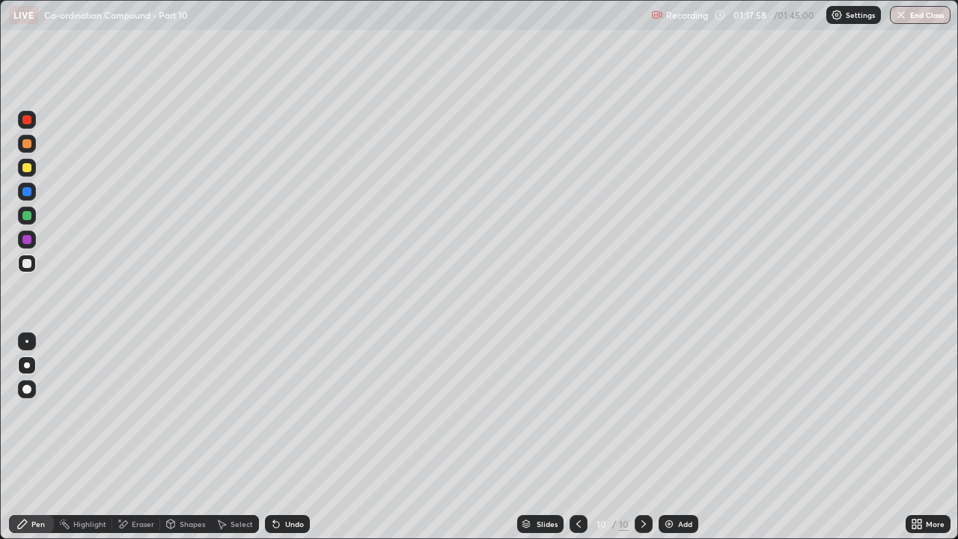
click at [302, 412] on div "Undo" at bounding box center [287, 524] width 45 height 18
click at [298, 412] on div "Undo" at bounding box center [287, 524] width 45 height 18
click at [293, 412] on div "Undo" at bounding box center [294, 523] width 19 height 7
click at [574, 412] on icon at bounding box center [579, 524] width 12 height 12
click at [578, 412] on div at bounding box center [579, 524] width 18 height 18
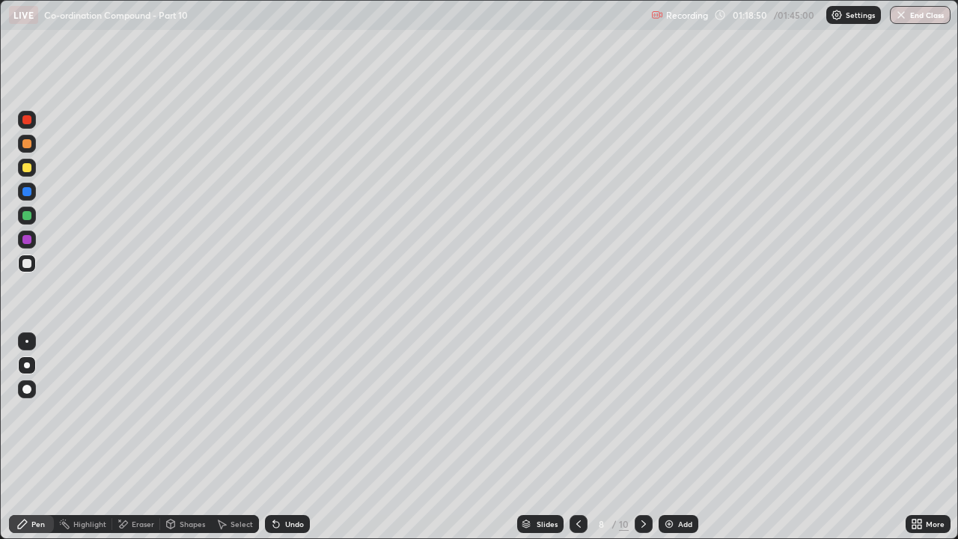
click at [642, 412] on icon at bounding box center [644, 524] width 12 height 12
click at [639, 412] on div at bounding box center [644, 524] width 18 height 18
click at [142, 412] on div "Eraser" at bounding box center [143, 523] width 22 height 7
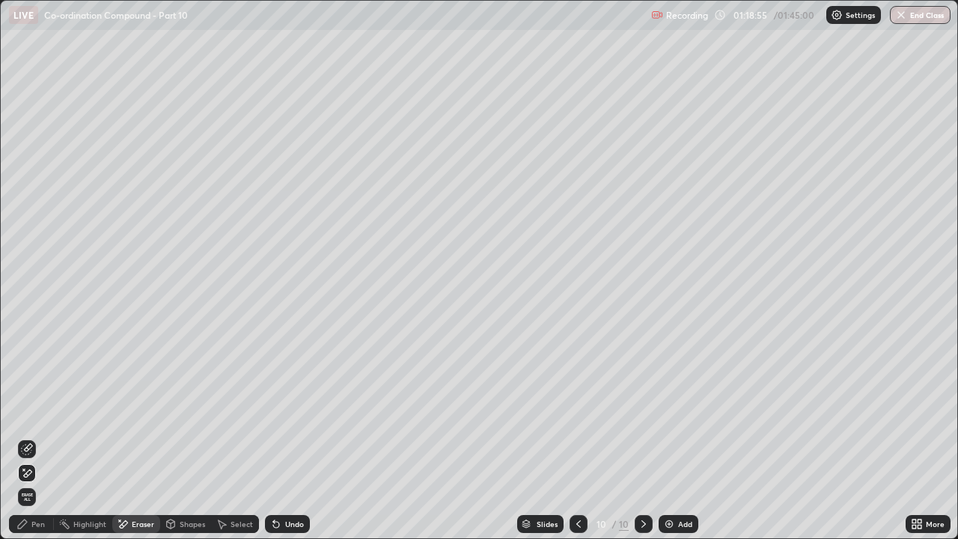
click at [25, 412] on icon at bounding box center [22, 523] width 9 height 9
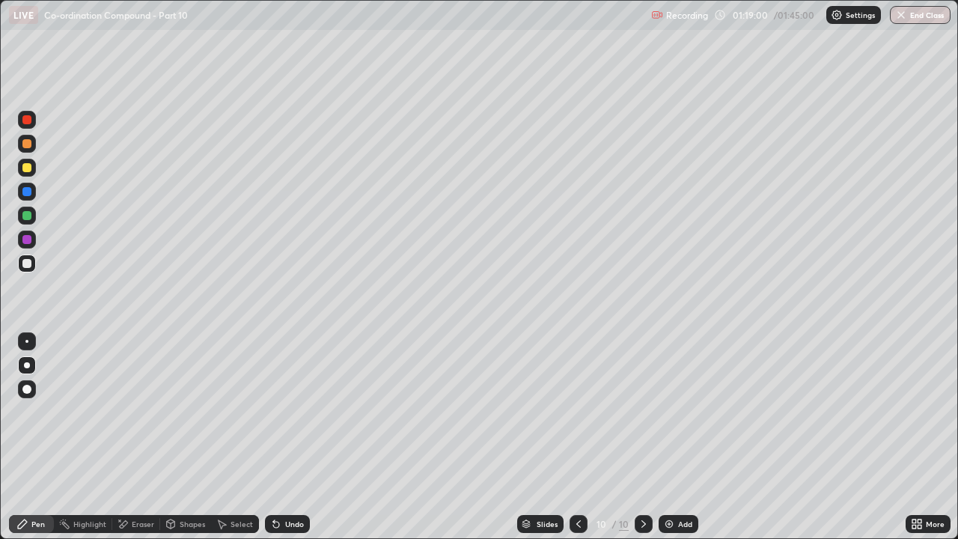
click at [297, 412] on div "Undo" at bounding box center [294, 523] width 19 height 7
click at [292, 412] on div "Undo" at bounding box center [294, 523] width 19 height 7
click at [25, 215] on div at bounding box center [26, 215] width 9 height 9
click at [302, 412] on div "Undo" at bounding box center [287, 524] width 45 height 18
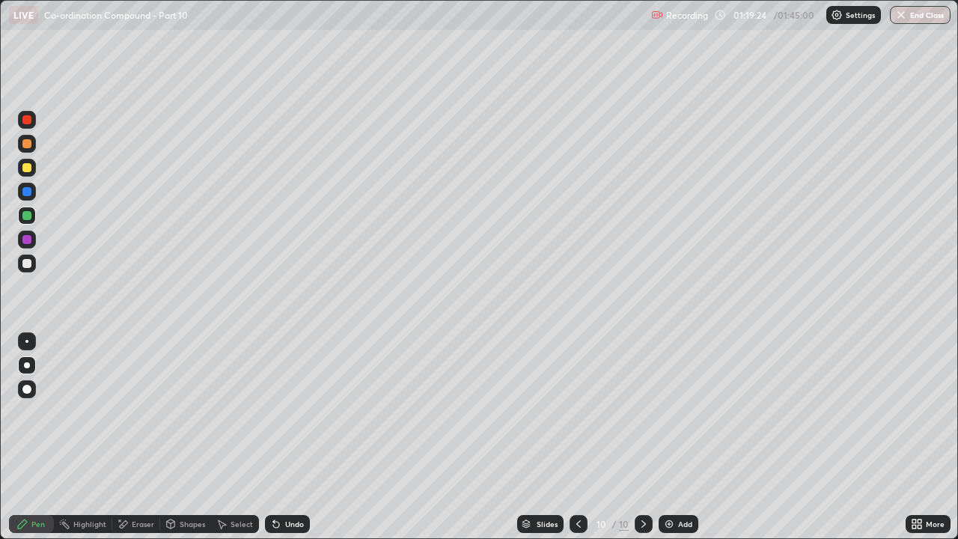
click at [302, 412] on div "Undo" at bounding box center [287, 524] width 45 height 18
click at [305, 412] on div "Undo" at bounding box center [287, 524] width 45 height 18
click at [307, 412] on div "Undo" at bounding box center [287, 524] width 45 height 18
click at [26, 192] on div at bounding box center [26, 191] width 9 height 9
click at [27, 192] on div at bounding box center [26, 191] width 9 height 9
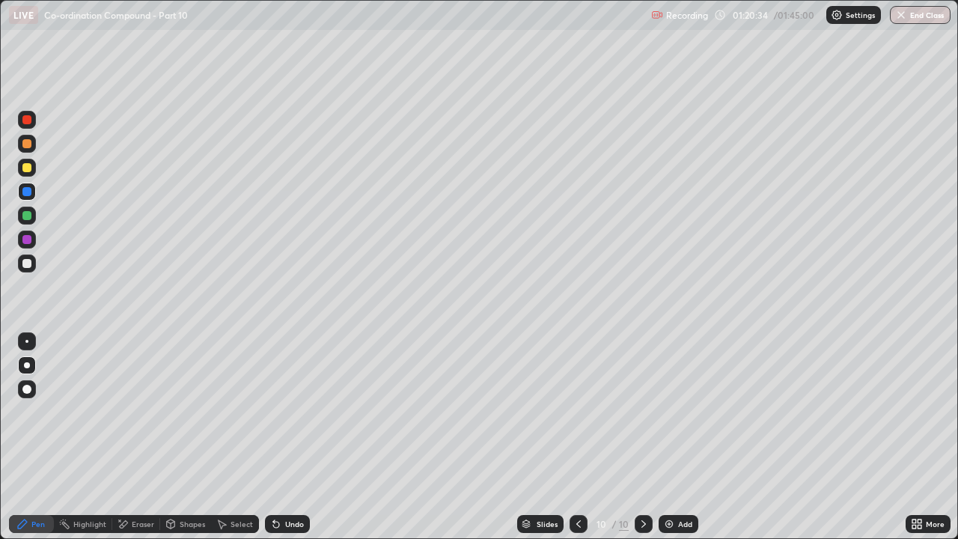
click at [26, 240] on div at bounding box center [26, 239] width 9 height 9
click at [290, 412] on div "Undo" at bounding box center [294, 523] width 19 height 7
click at [293, 412] on div "Undo" at bounding box center [294, 523] width 19 height 7
click at [290, 412] on div "Undo" at bounding box center [294, 523] width 19 height 7
click at [287, 412] on div "Undo" at bounding box center [294, 523] width 19 height 7
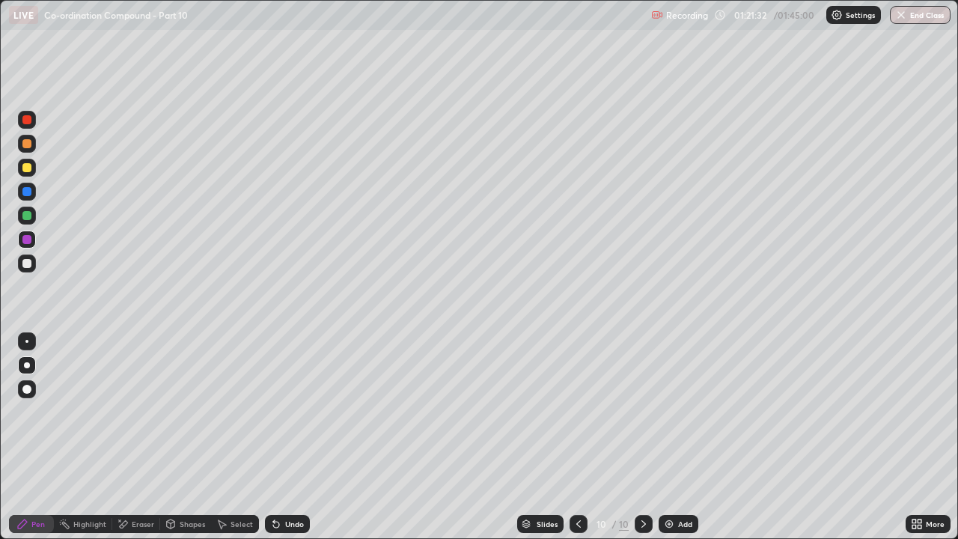
click at [292, 412] on div "Undo" at bounding box center [294, 523] width 19 height 7
click at [298, 412] on div "Undo" at bounding box center [287, 524] width 45 height 18
click at [297, 412] on div "Undo" at bounding box center [287, 524] width 45 height 18
click at [291, 412] on div "Undo" at bounding box center [294, 523] width 19 height 7
click at [30, 166] on div at bounding box center [26, 167] width 9 height 9
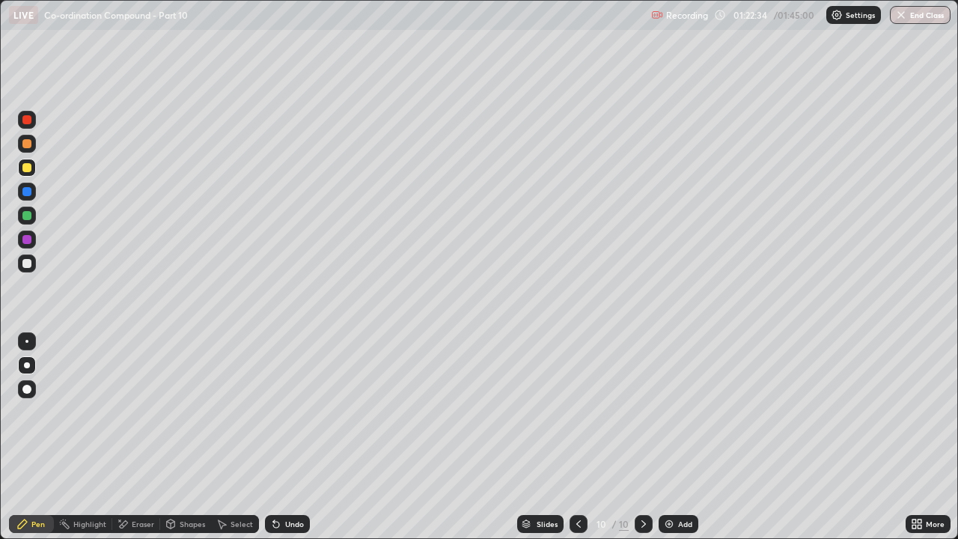
click at [672, 412] on img at bounding box center [669, 524] width 12 height 12
click at [293, 412] on div "Undo" at bounding box center [294, 523] width 19 height 7
click at [291, 412] on div "Undo" at bounding box center [294, 523] width 19 height 7
click at [290, 412] on div "Undo" at bounding box center [294, 523] width 19 height 7
click at [285, 412] on div "Undo" at bounding box center [294, 523] width 19 height 7
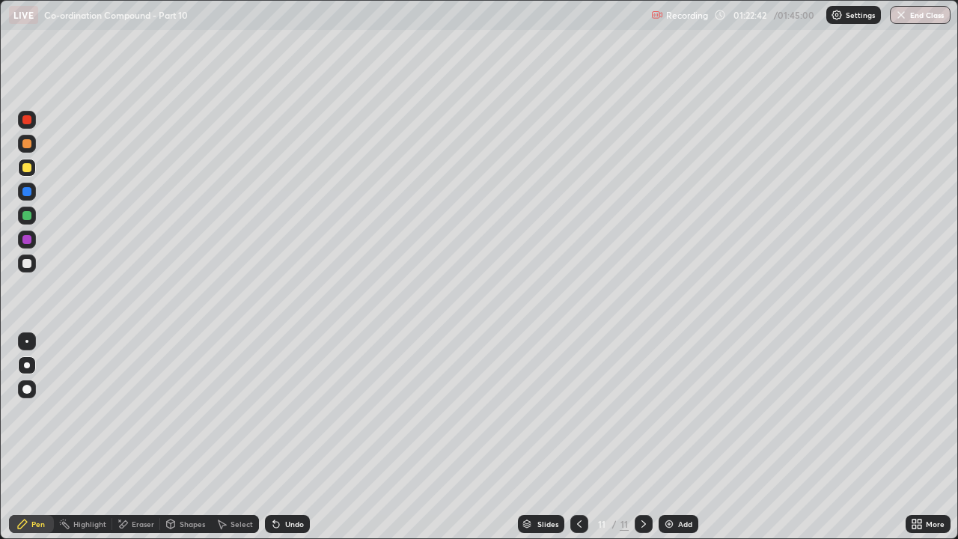
click at [285, 412] on div "Undo" at bounding box center [294, 523] width 19 height 7
click at [302, 412] on div "Undo" at bounding box center [287, 524] width 45 height 18
click at [296, 412] on div "Undo" at bounding box center [294, 523] width 19 height 7
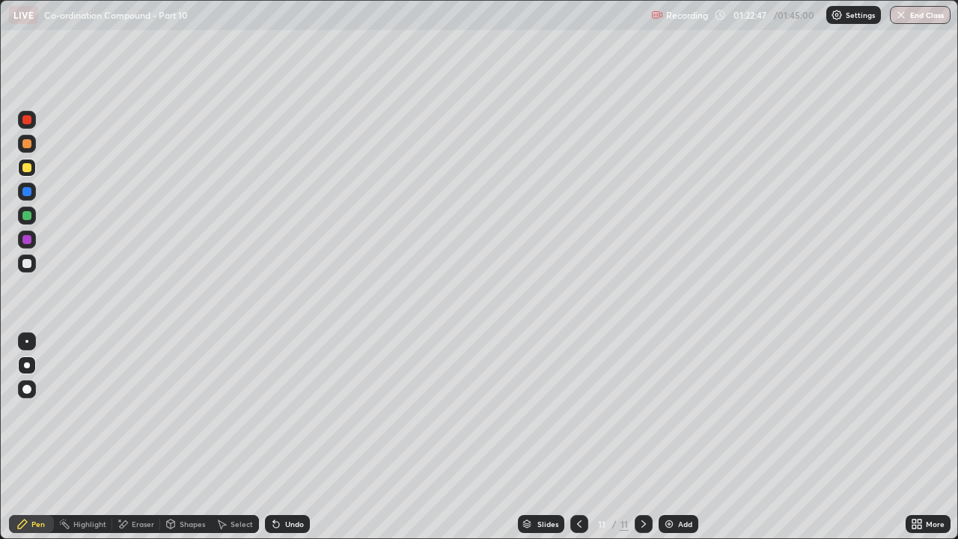
click at [295, 412] on div "Undo" at bounding box center [294, 523] width 19 height 7
click at [296, 412] on div "Undo" at bounding box center [287, 524] width 45 height 18
click at [295, 412] on div "Undo" at bounding box center [294, 523] width 19 height 7
click at [296, 412] on div "Undo" at bounding box center [294, 523] width 19 height 7
click at [577, 412] on icon at bounding box center [579, 523] width 4 height 7
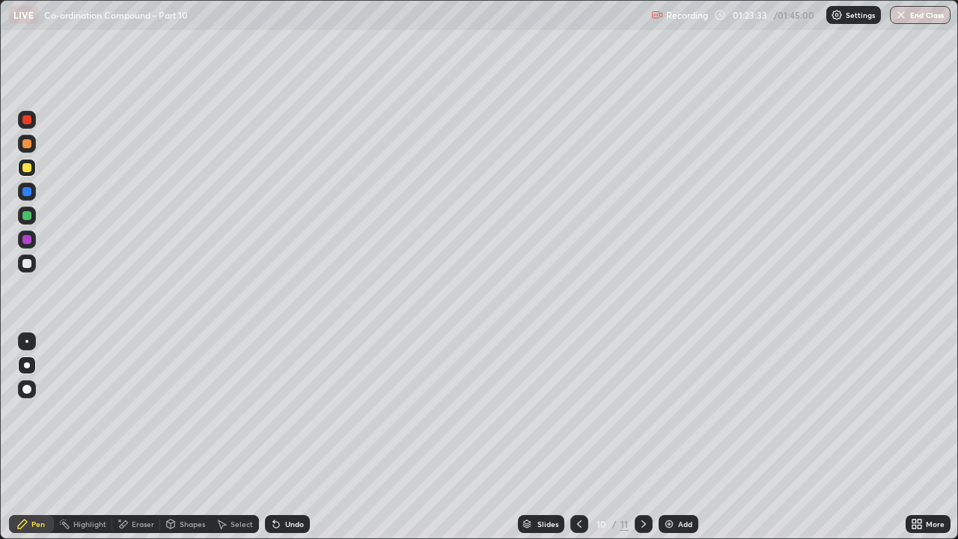
click at [187, 412] on div "Shapes" at bounding box center [192, 523] width 25 height 7
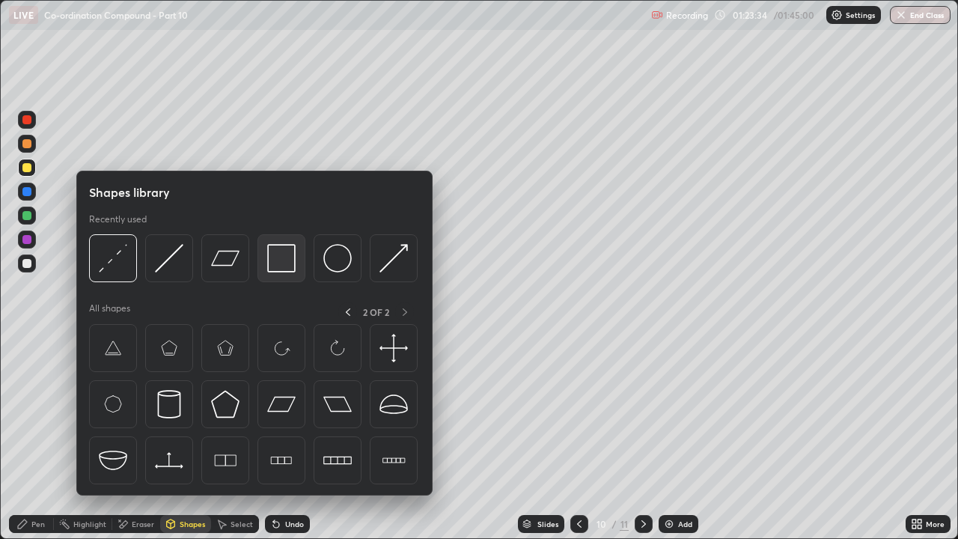
click at [272, 252] on img at bounding box center [281, 258] width 28 height 28
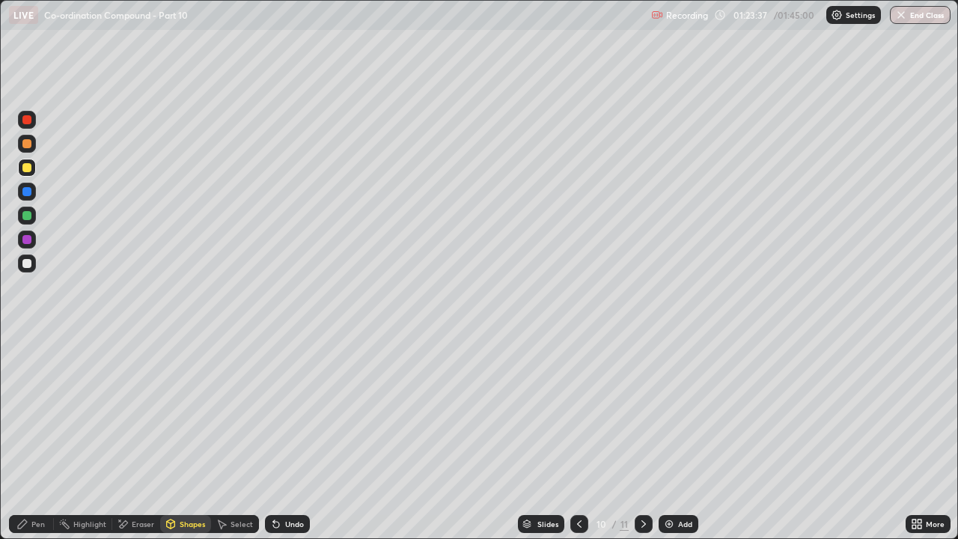
click at [26, 412] on icon at bounding box center [22, 524] width 12 height 12
click at [25, 117] on div at bounding box center [26, 119] width 9 height 9
click at [644, 412] on icon at bounding box center [644, 524] width 12 height 12
click at [28, 263] on div at bounding box center [26, 263] width 9 height 9
click at [297, 412] on div "Undo" at bounding box center [294, 523] width 19 height 7
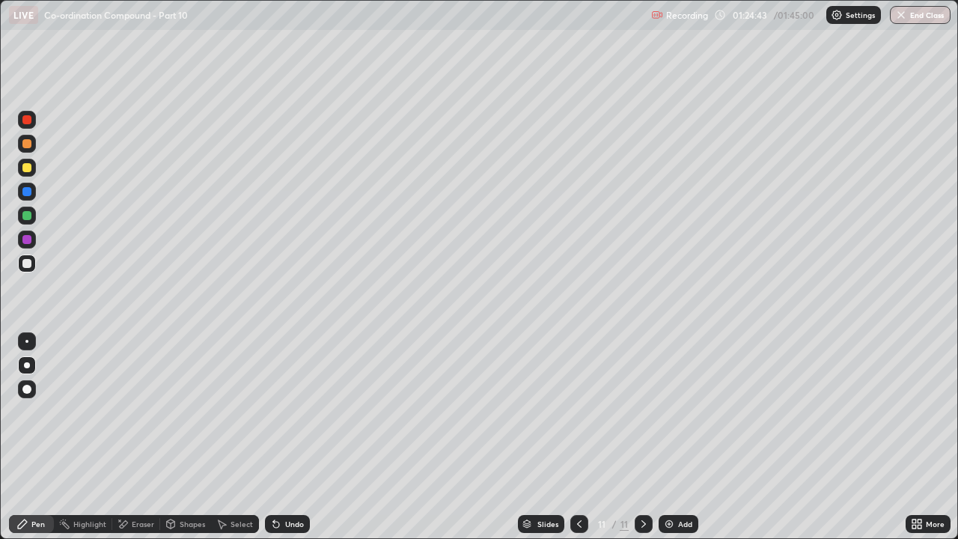
click at [304, 412] on div "Undo" at bounding box center [287, 524] width 45 height 18
click at [29, 211] on div at bounding box center [26, 215] width 9 height 9
click at [128, 412] on div "Eraser" at bounding box center [136, 524] width 48 height 18
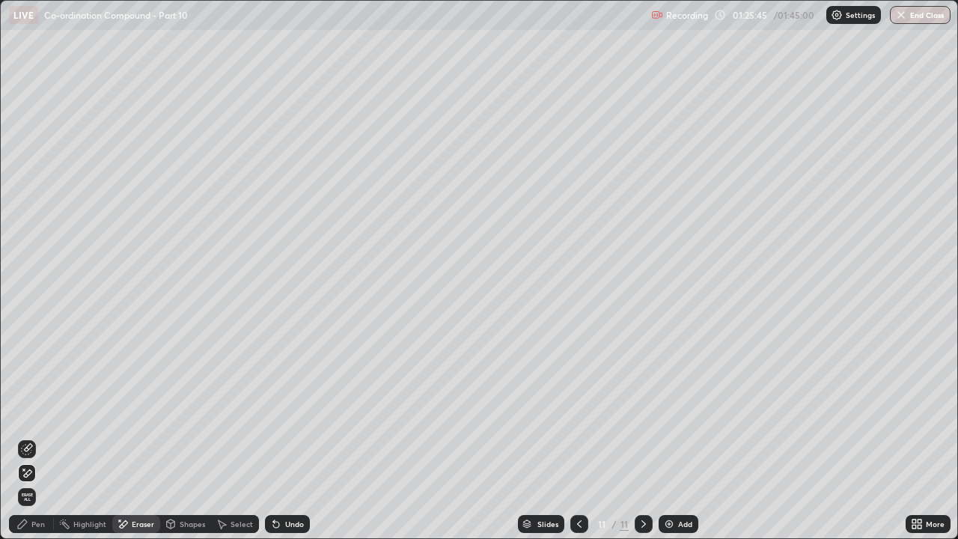
click at [34, 412] on div "Pen" at bounding box center [37, 523] width 13 height 7
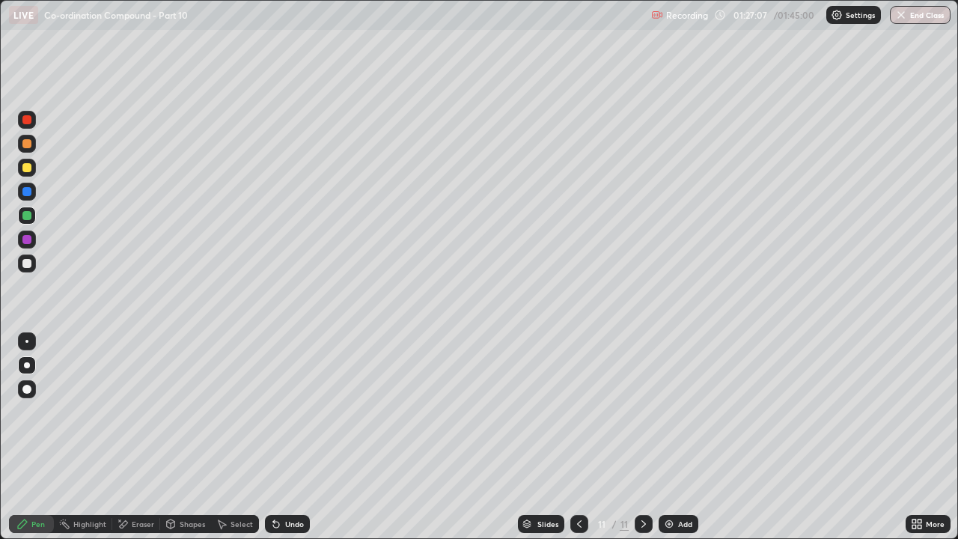
click at [578, 412] on icon at bounding box center [579, 524] width 12 height 12
click at [30, 121] on div at bounding box center [26, 119] width 9 height 9
click at [642, 412] on icon at bounding box center [644, 524] width 12 height 12
click at [679, 412] on div "Add" at bounding box center [685, 523] width 14 height 7
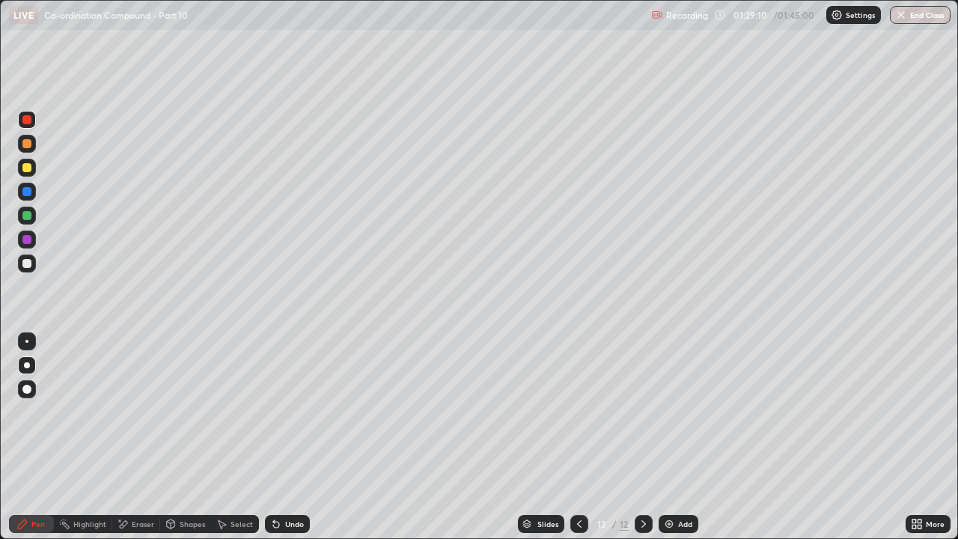
click at [578, 412] on icon at bounding box center [579, 524] width 12 height 12
click at [577, 412] on icon at bounding box center [579, 523] width 4 height 7
click at [28, 190] on div at bounding box center [26, 191] width 9 height 9
click at [34, 149] on div at bounding box center [27, 144] width 18 height 18
click at [642, 412] on icon at bounding box center [644, 524] width 12 height 12
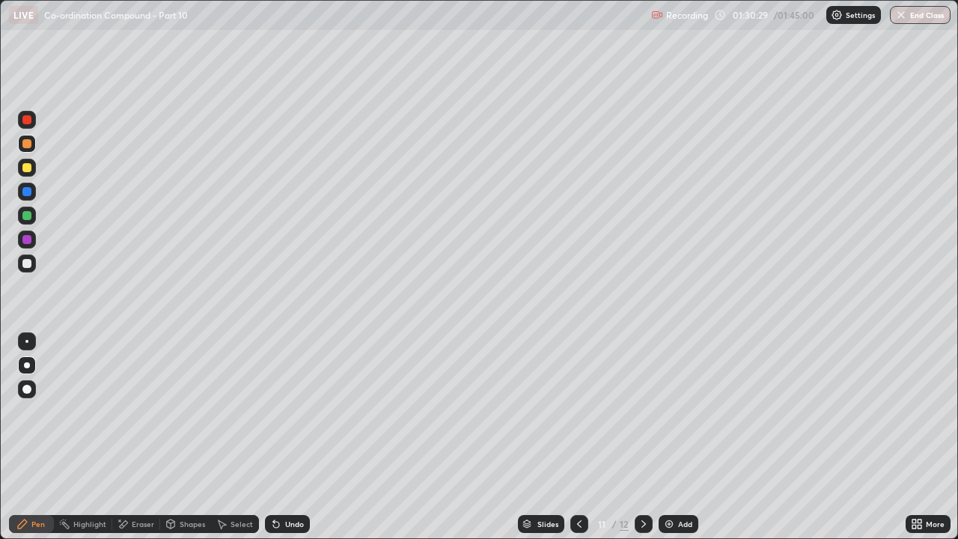
click at [642, 412] on icon at bounding box center [644, 524] width 12 height 12
click at [29, 216] on div at bounding box center [26, 215] width 9 height 9
click at [291, 412] on div "Undo" at bounding box center [294, 523] width 19 height 7
click at [575, 412] on icon at bounding box center [579, 524] width 12 height 12
click at [578, 412] on icon at bounding box center [579, 524] width 12 height 12
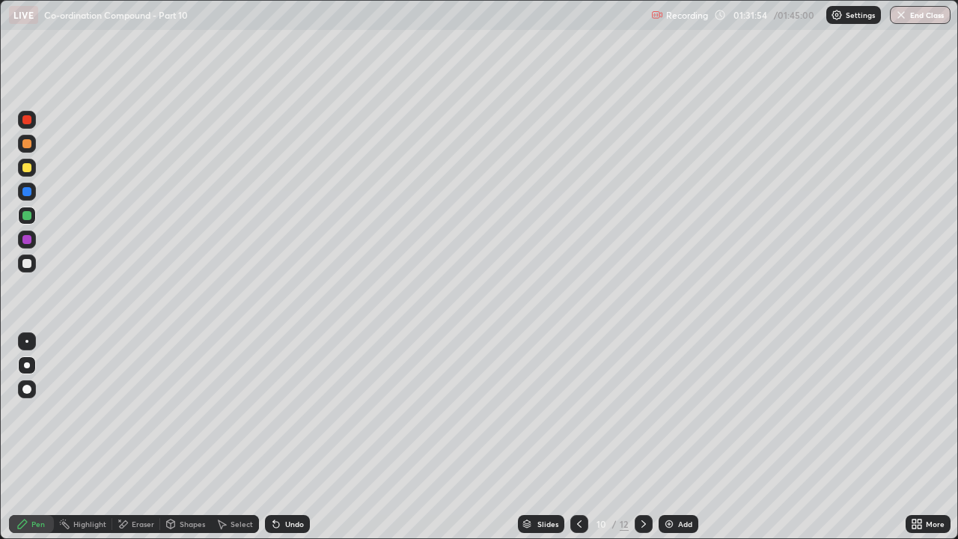
click at [642, 412] on icon at bounding box center [644, 524] width 12 height 12
click at [128, 412] on icon at bounding box center [123, 524] width 12 height 13
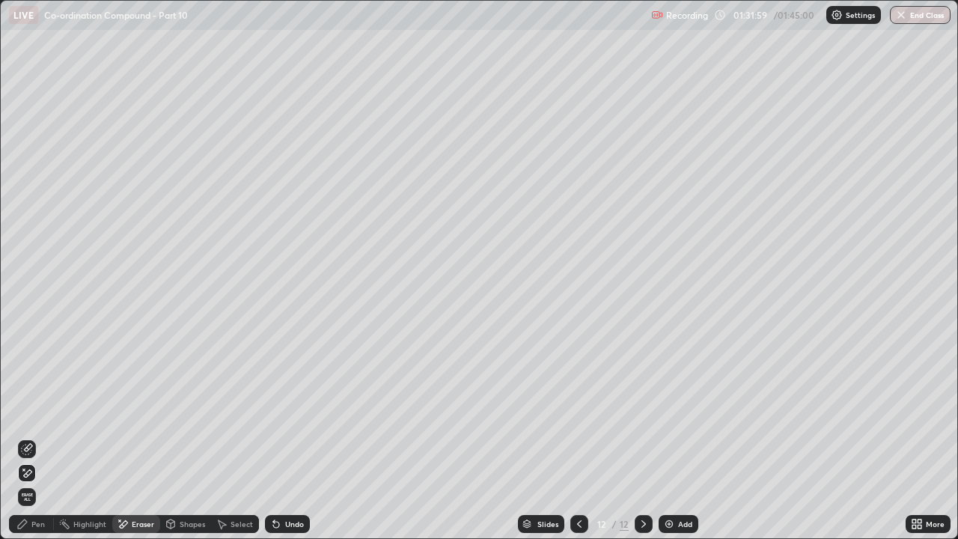
click at [31, 412] on div "Pen" at bounding box center [31, 524] width 45 height 18
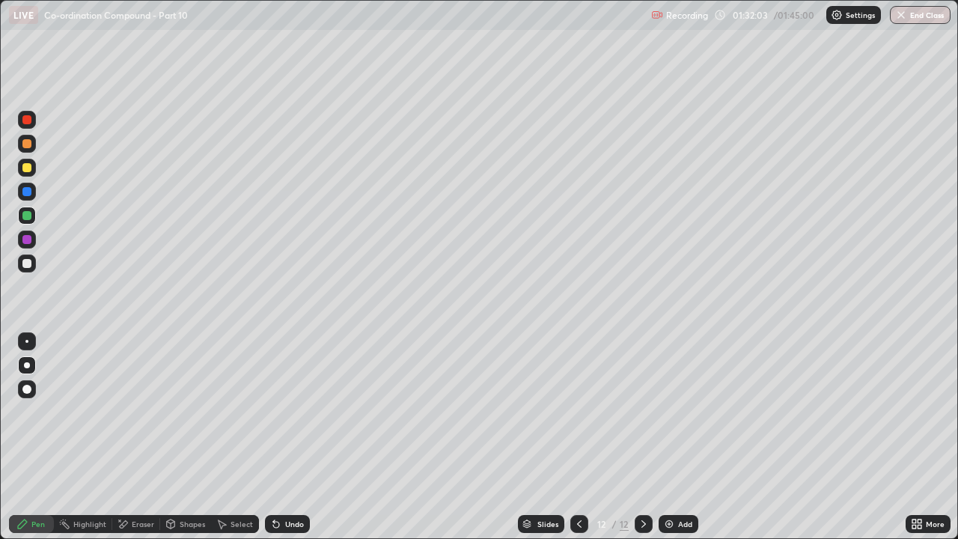
click at [290, 412] on div "Undo" at bounding box center [294, 523] width 19 height 7
click at [291, 412] on div "Undo" at bounding box center [294, 523] width 19 height 7
click at [288, 412] on div "Undo" at bounding box center [294, 523] width 19 height 7
click at [285, 412] on div "Undo" at bounding box center [294, 523] width 19 height 7
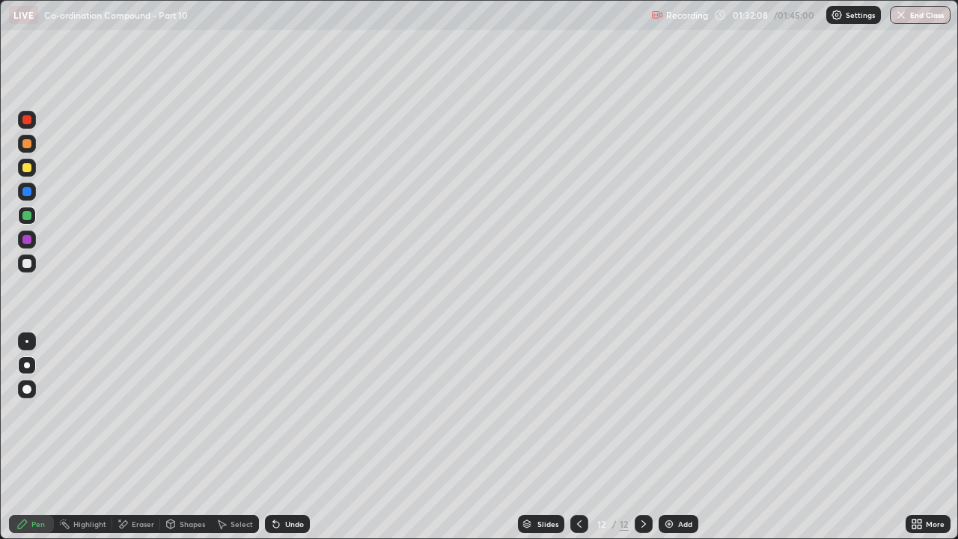
click at [285, 412] on div "Undo" at bounding box center [294, 523] width 19 height 7
click at [274, 412] on icon at bounding box center [276, 525] width 6 height 6
click at [285, 412] on div "Undo" at bounding box center [294, 523] width 19 height 7
click at [300, 412] on div "Undo" at bounding box center [294, 523] width 19 height 7
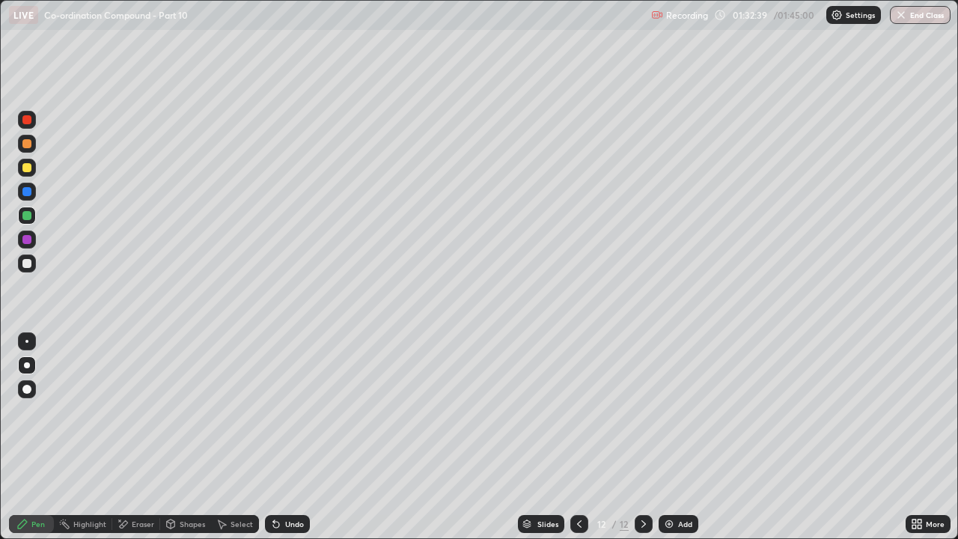
click at [570, 412] on div at bounding box center [579, 524] width 18 height 18
click at [577, 412] on icon at bounding box center [579, 524] width 12 height 12
click at [28, 145] on div at bounding box center [26, 143] width 9 height 9
click at [298, 412] on div "Undo" at bounding box center [294, 523] width 19 height 7
click at [642, 412] on icon at bounding box center [644, 524] width 12 height 12
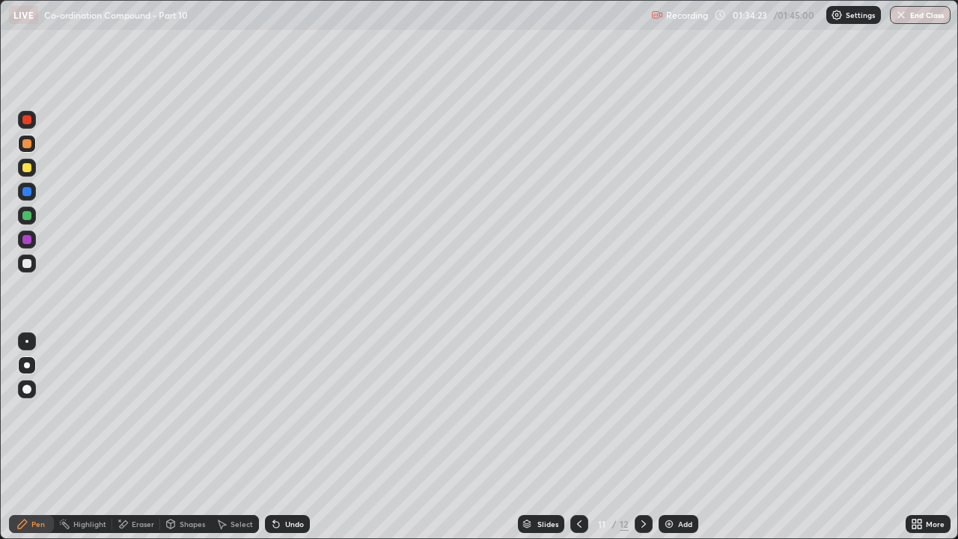
click at [642, 412] on icon at bounding box center [644, 524] width 12 height 12
click at [682, 412] on div "Add" at bounding box center [685, 523] width 14 height 7
click at [296, 412] on div "Undo" at bounding box center [287, 524] width 45 height 18
click at [292, 412] on div "Undo" at bounding box center [294, 523] width 19 height 7
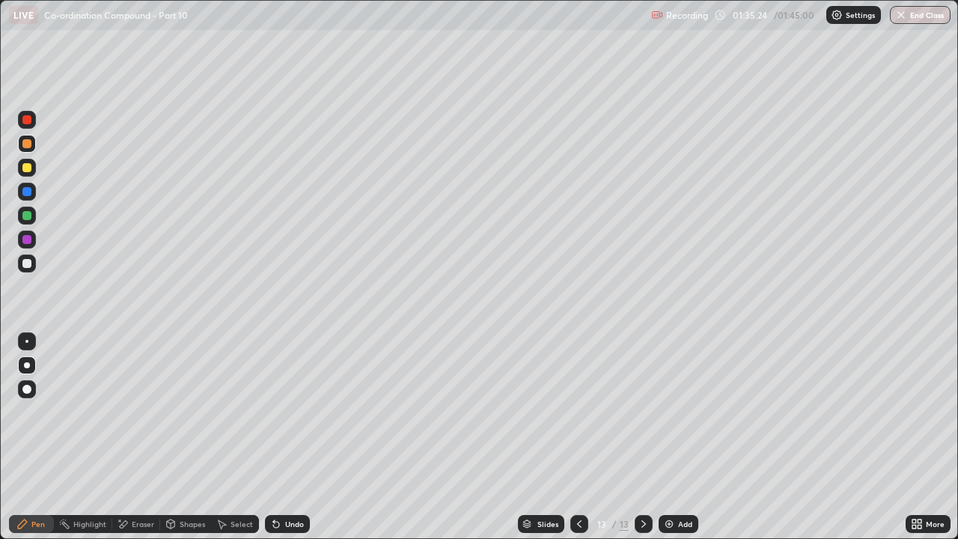
click at [577, 412] on icon at bounding box center [579, 524] width 12 height 12
click at [642, 412] on icon at bounding box center [644, 524] width 12 height 12
click at [584, 412] on div at bounding box center [579, 524] width 18 height 18
click at [578, 412] on icon at bounding box center [579, 524] width 12 height 12
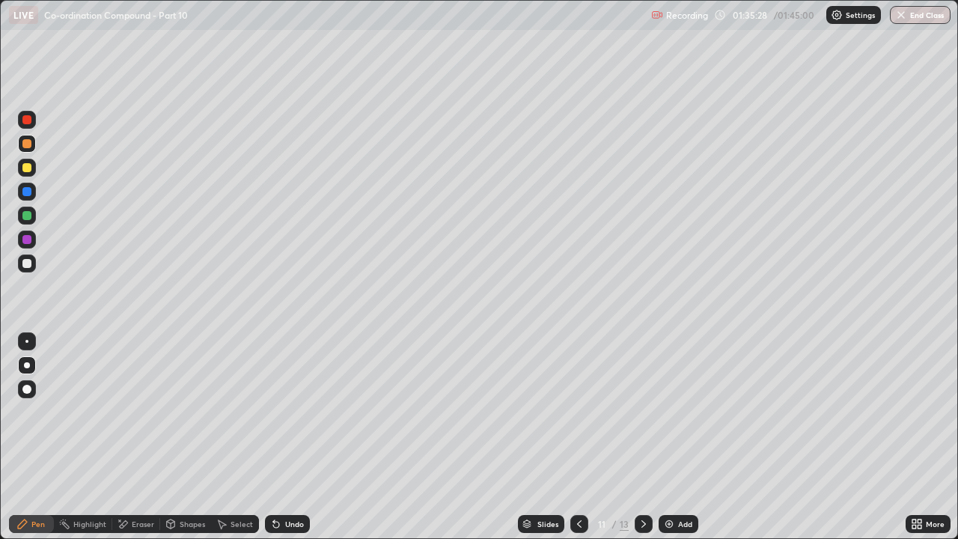
click at [578, 412] on icon at bounding box center [579, 524] width 12 height 12
click at [641, 412] on icon at bounding box center [644, 524] width 12 height 12
click at [28, 120] on div at bounding box center [26, 119] width 9 height 9
click at [30, 237] on div at bounding box center [26, 239] width 9 height 9
click at [934, 12] on button "End Class" at bounding box center [920, 15] width 61 height 18
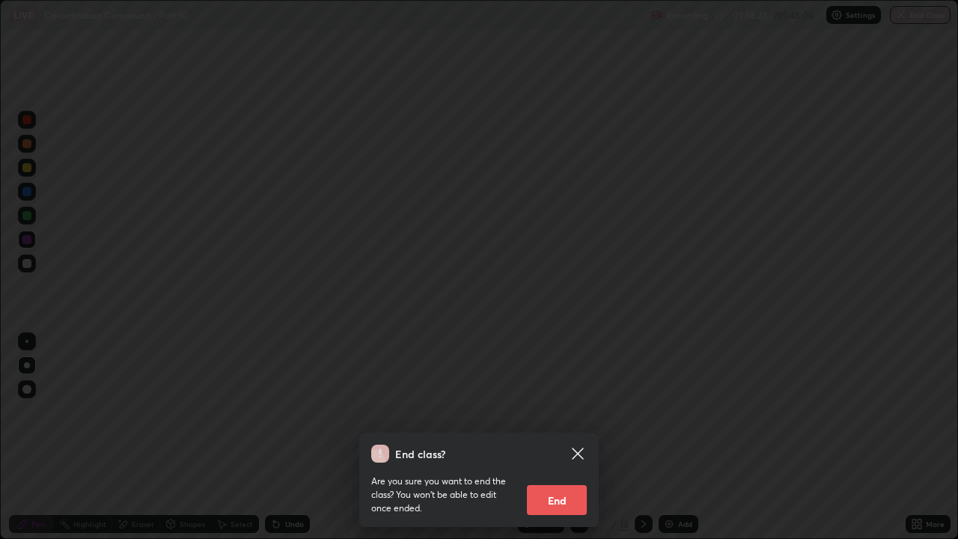
click at [570, 412] on button "End" at bounding box center [557, 500] width 60 height 30
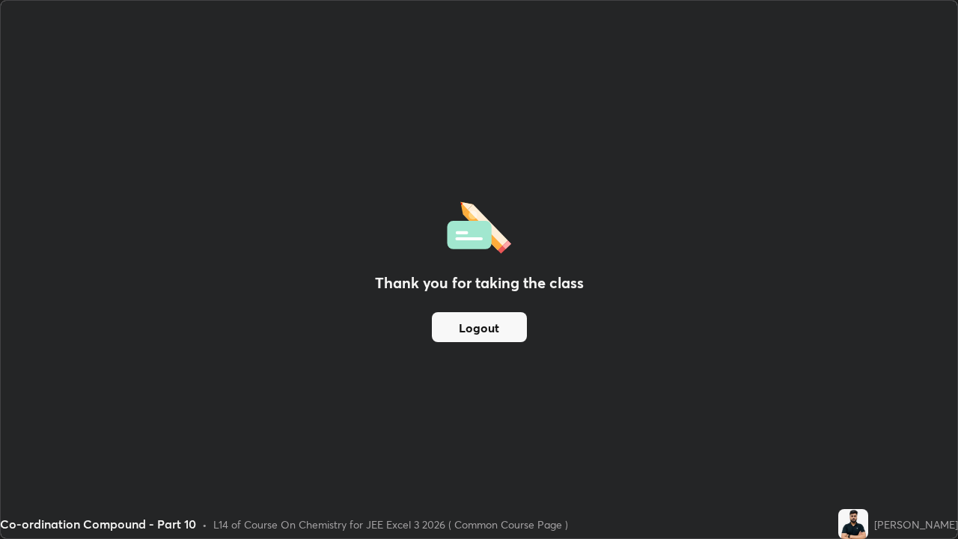
click at [521, 337] on button "Logout" at bounding box center [479, 327] width 95 height 30
click at [517, 333] on button "Logout" at bounding box center [479, 327] width 95 height 30
